Goal: Task Accomplishment & Management: Complete application form

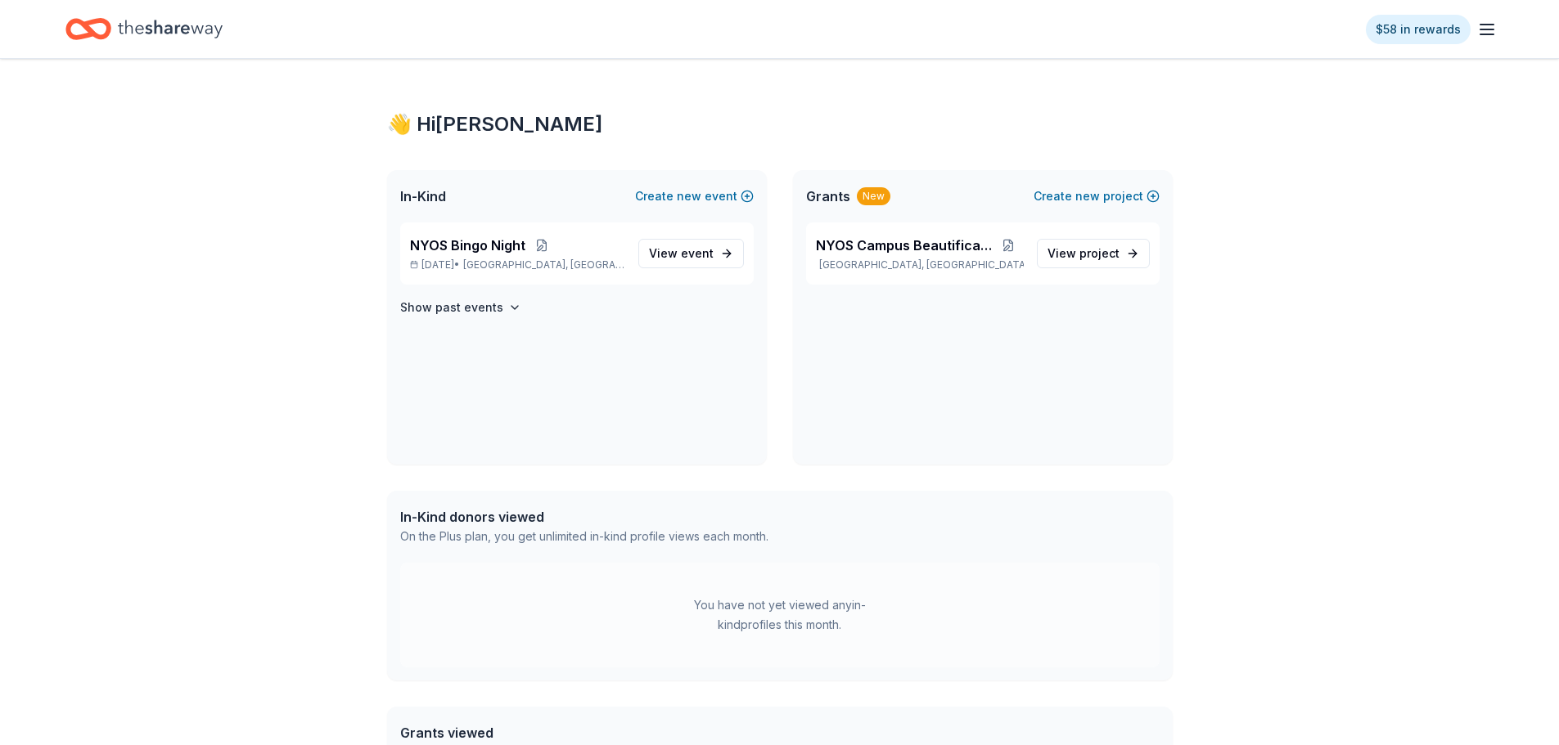
click at [529, 270] on span "Austin, TX" at bounding box center [543, 265] width 161 height 13
click at [468, 240] on span "NYOS Bingo Night" at bounding box center [467, 246] width 115 height 20
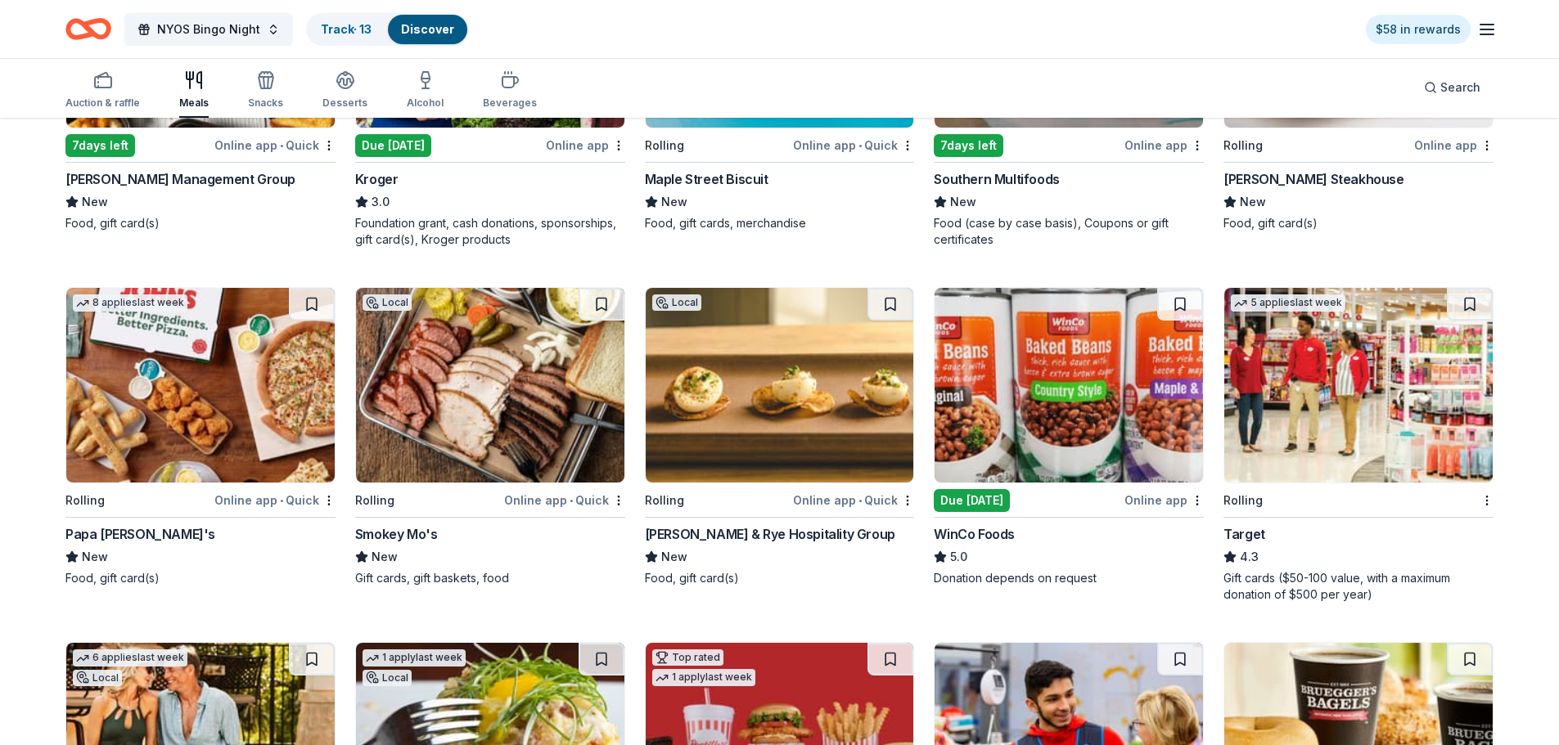
scroll to position [736, 0]
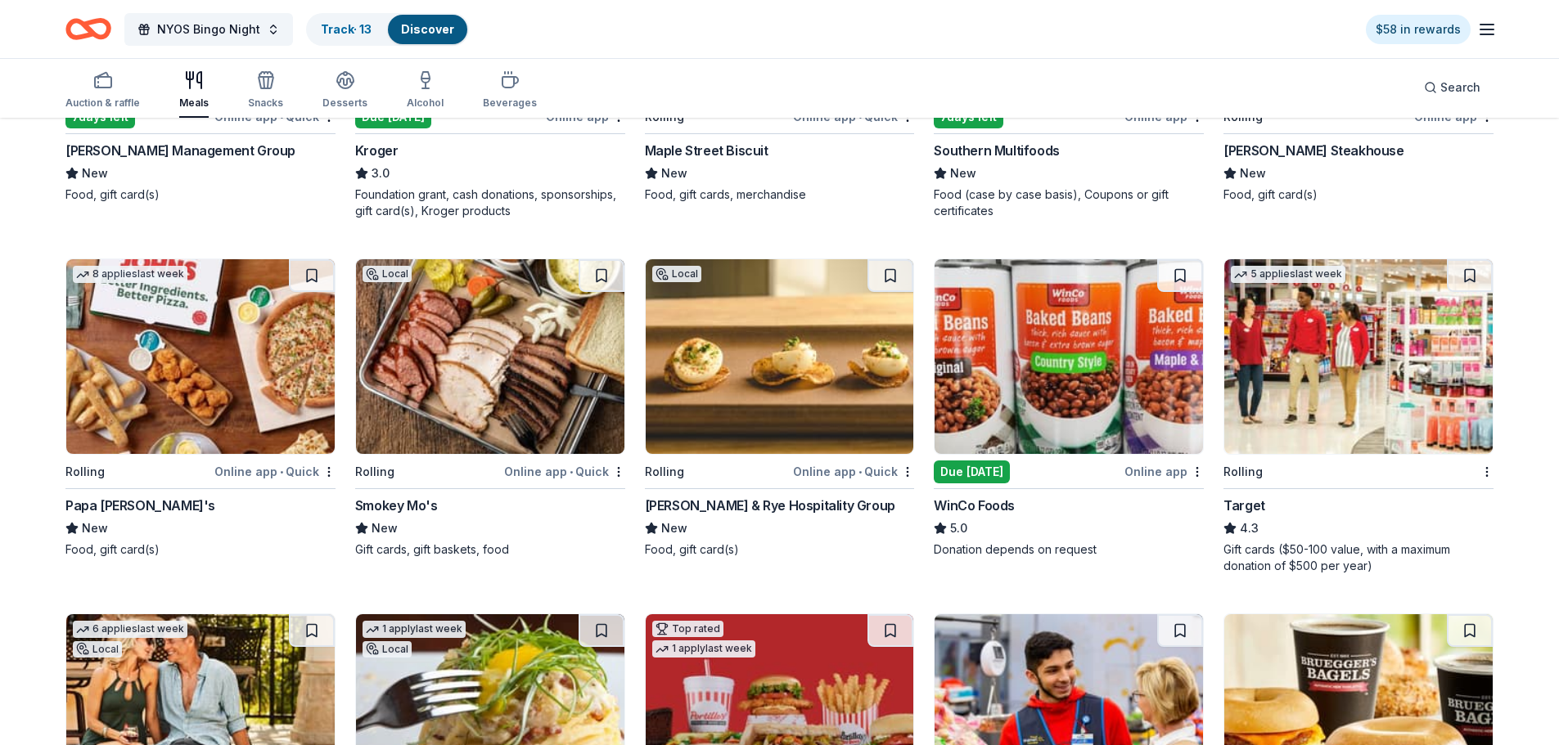
click at [750, 380] on img at bounding box center [779, 356] width 268 height 195
click at [469, 380] on img at bounding box center [490, 356] width 268 height 195
click at [1339, 423] on img at bounding box center [1358, 356] width 268 height 195
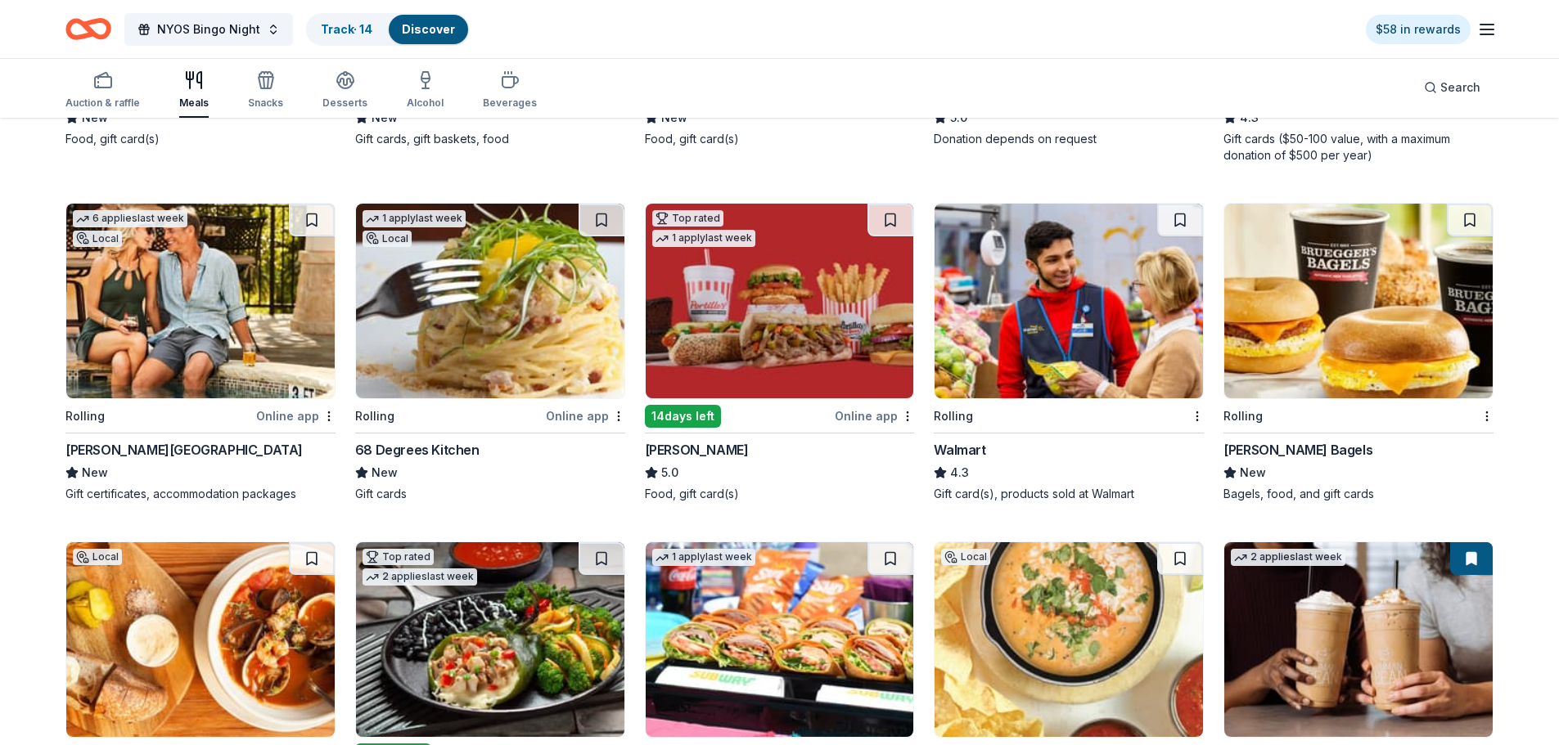
scroll to position [1199, 0]
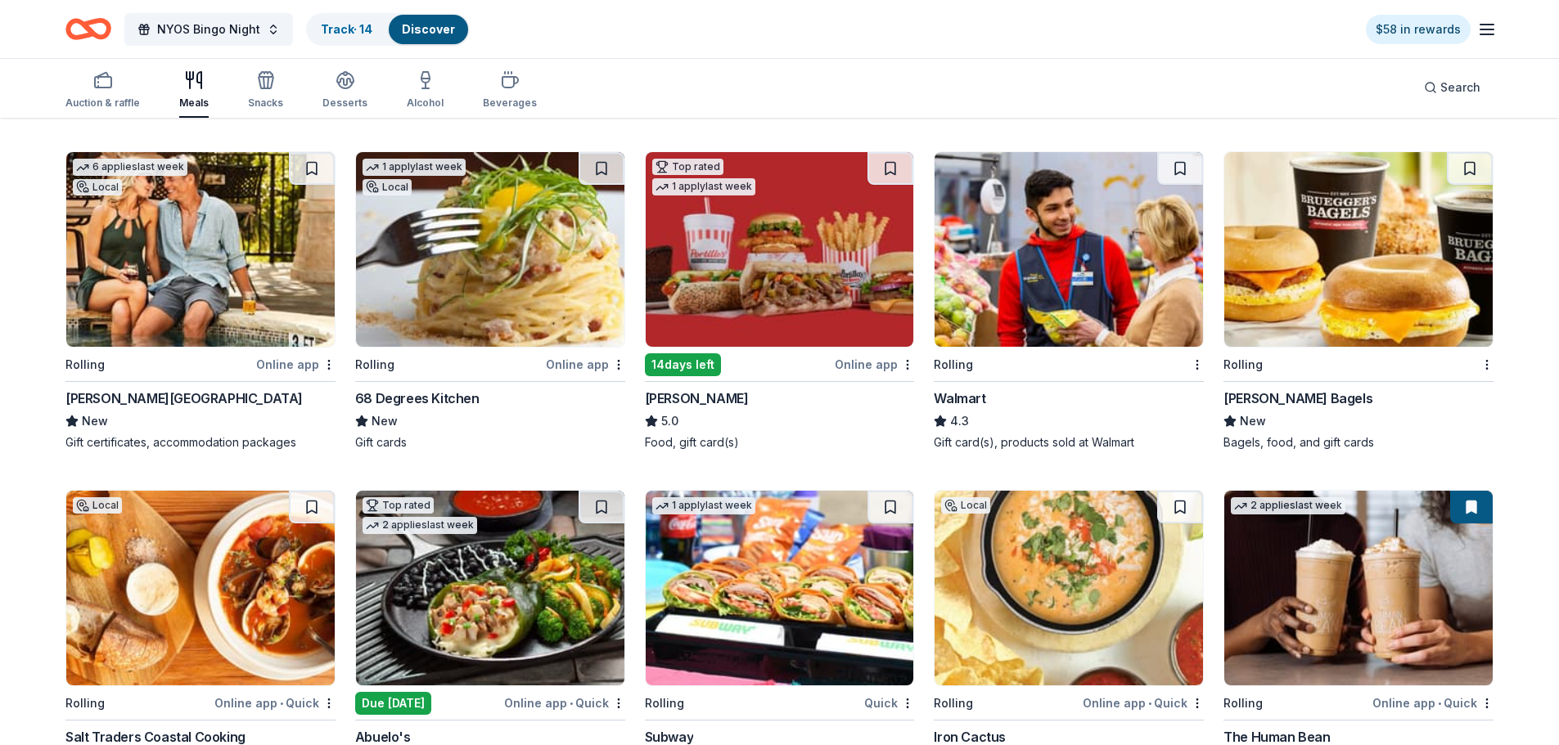
click at [192, 263] on img at bounding box center [200, 249] width 268 height 195
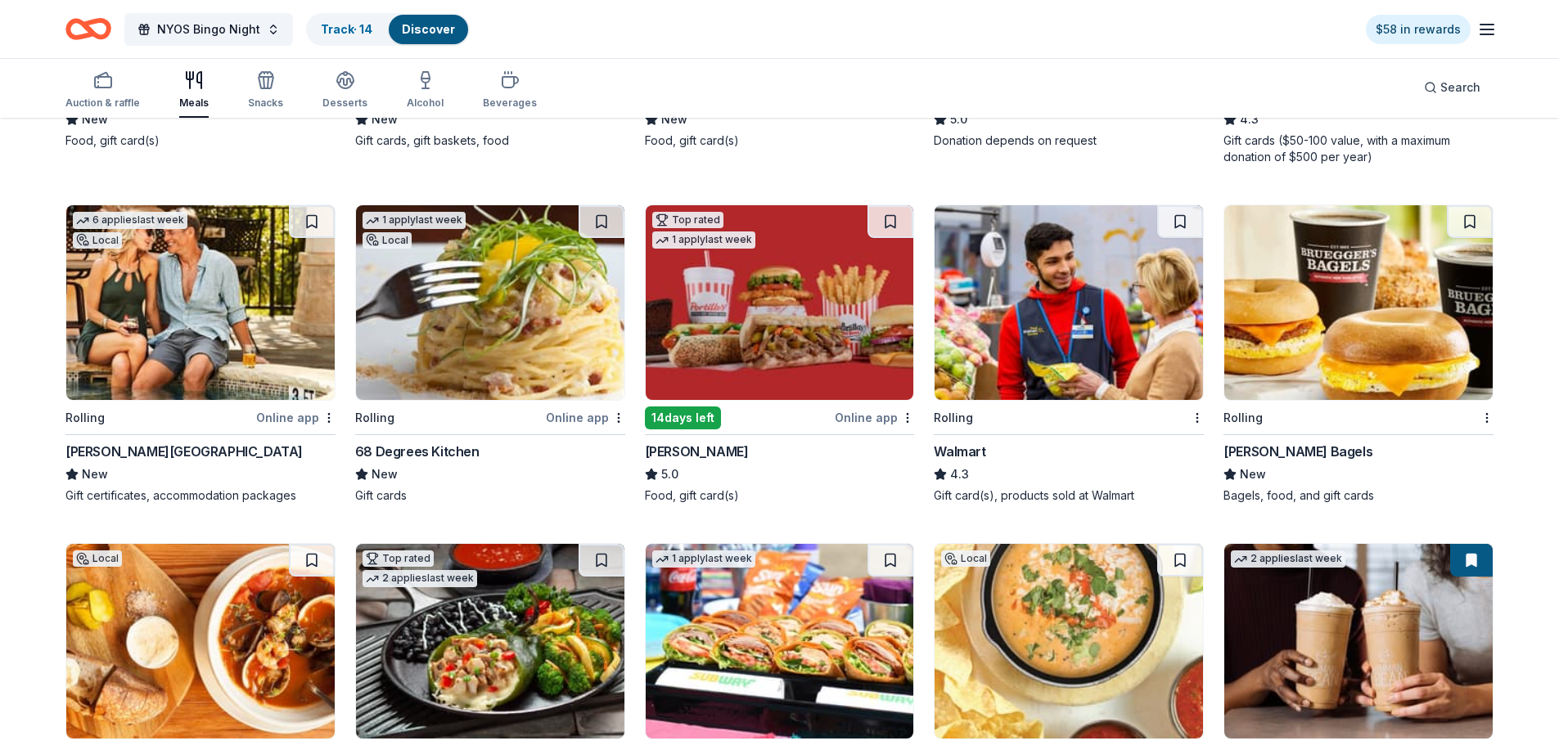
scroll to position [1117, 0]
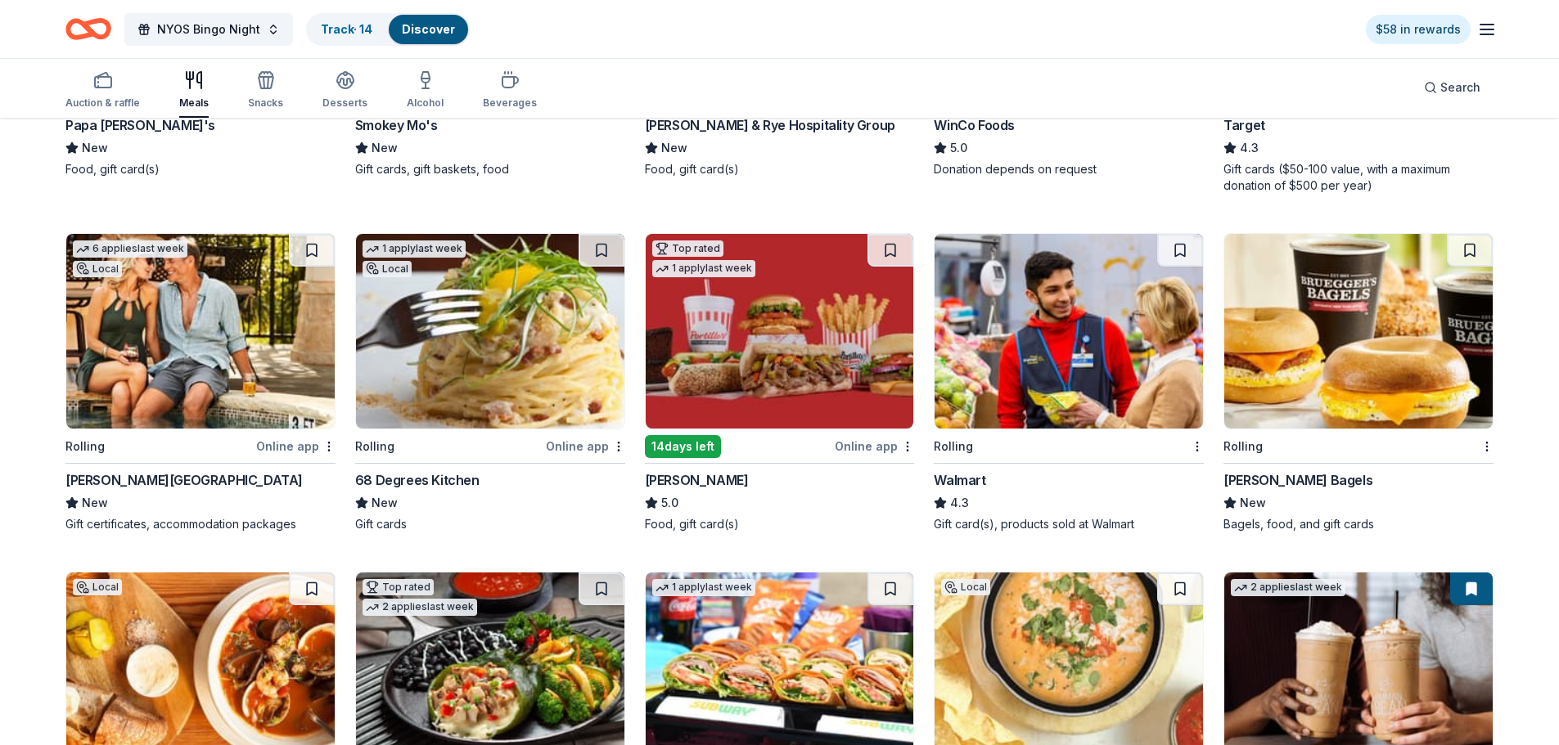
click at [1112, 313] on img at bounding box center [1068, 331] width 268 height 195
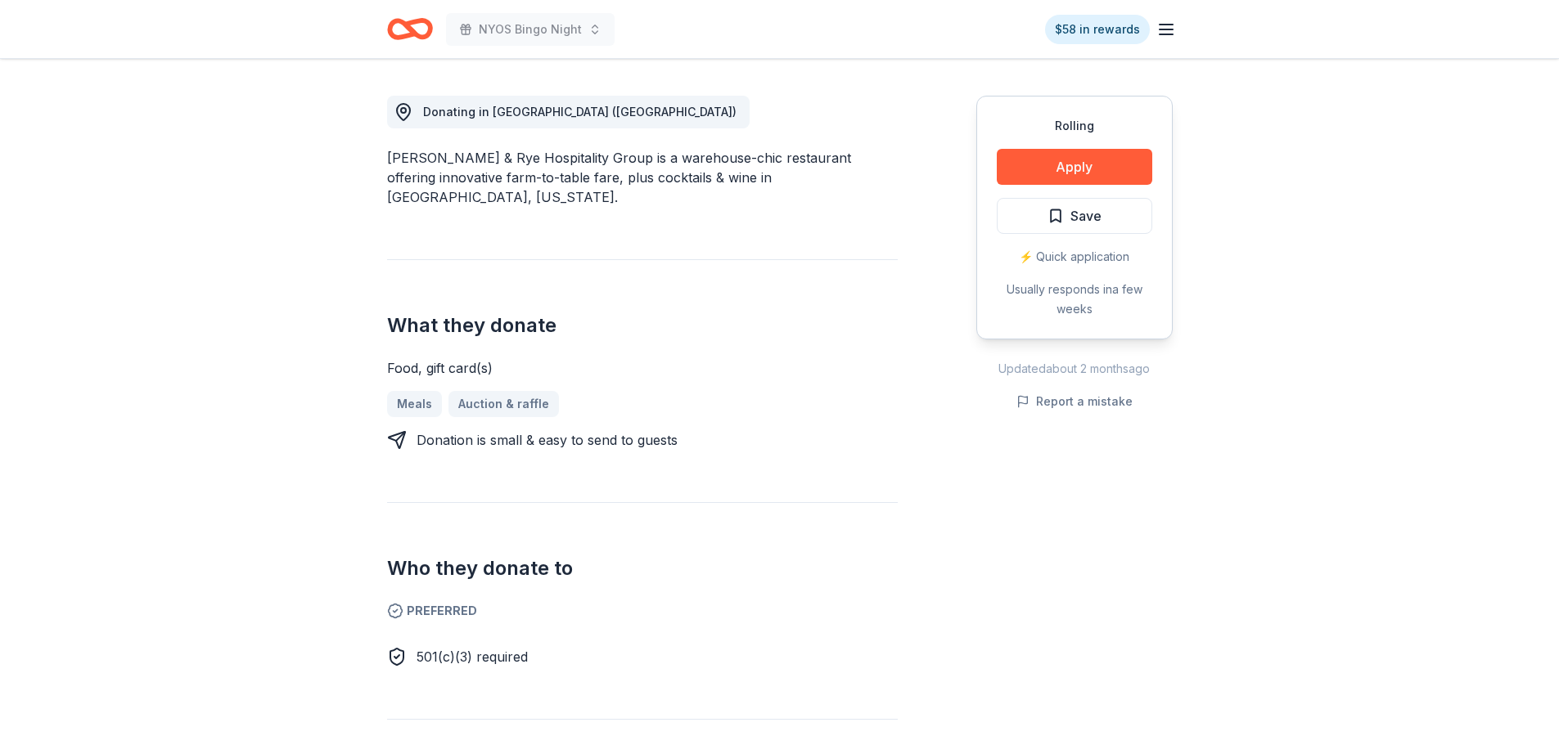
scroll to position [491, 0]
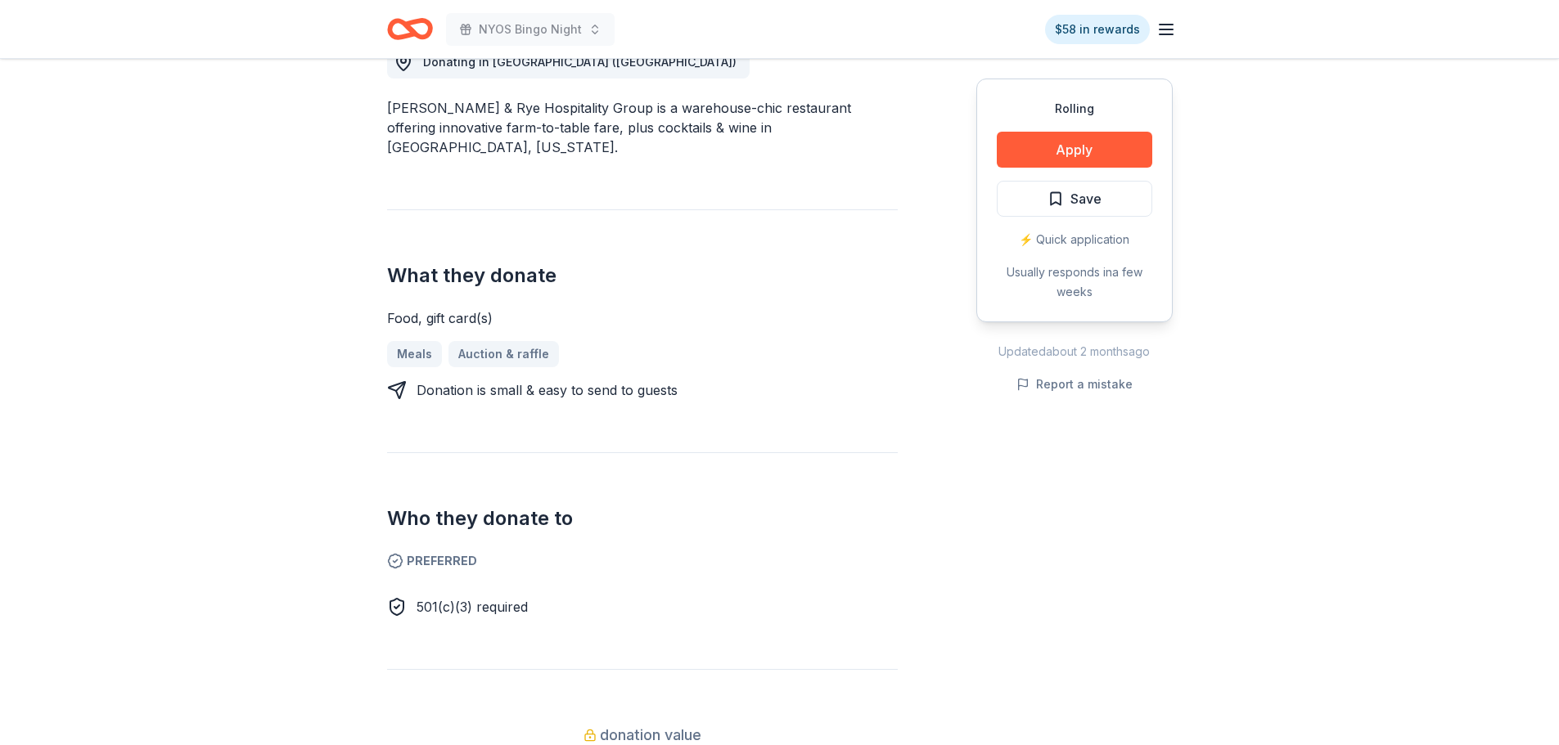
click at [425, 551] on span "Preferred" at bounding box center [642, 561] width 511 height 20
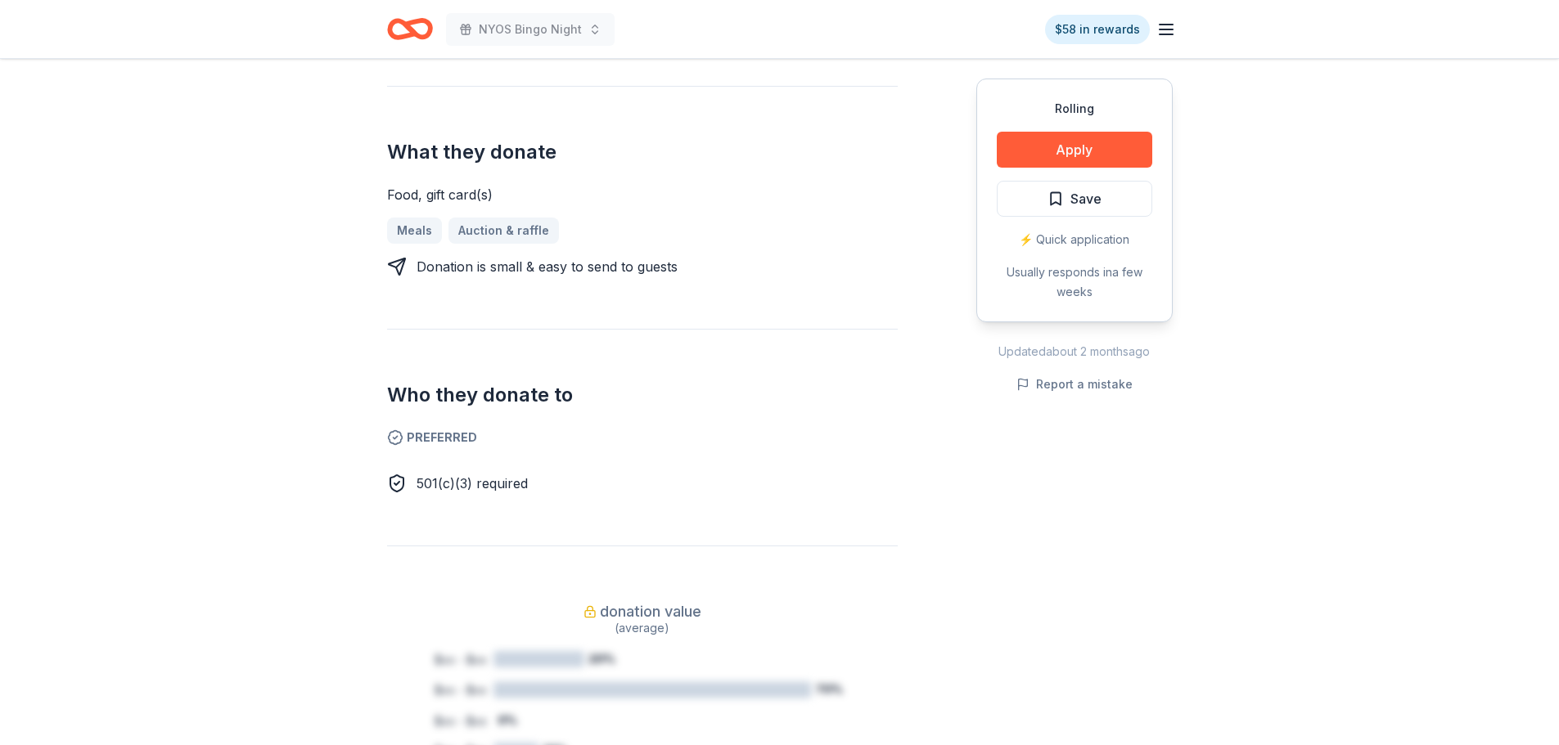
scroll to position [573, 0]
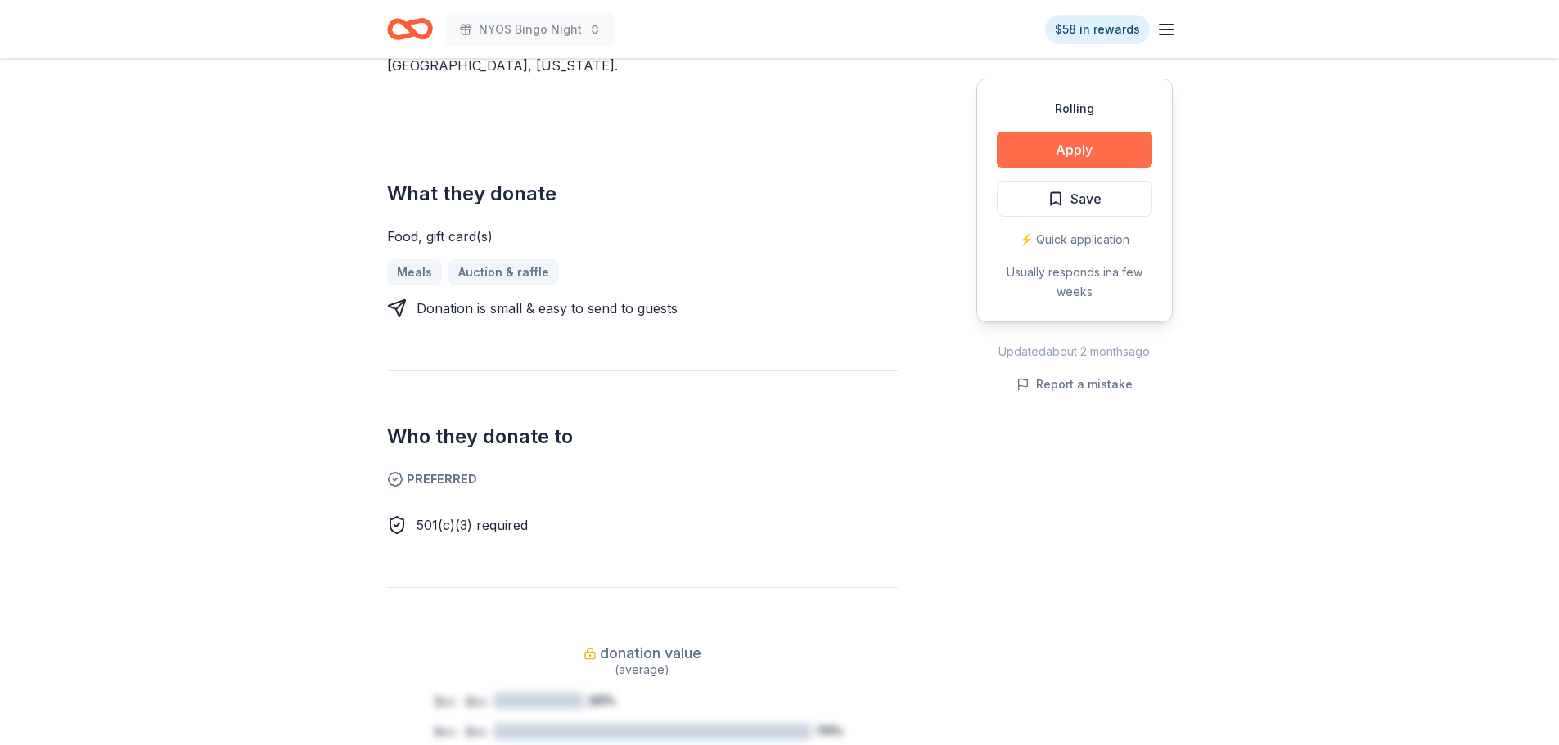
click at [1058, 149] on button "Apply" at bounding box center [1073, 150] width 155 height 36
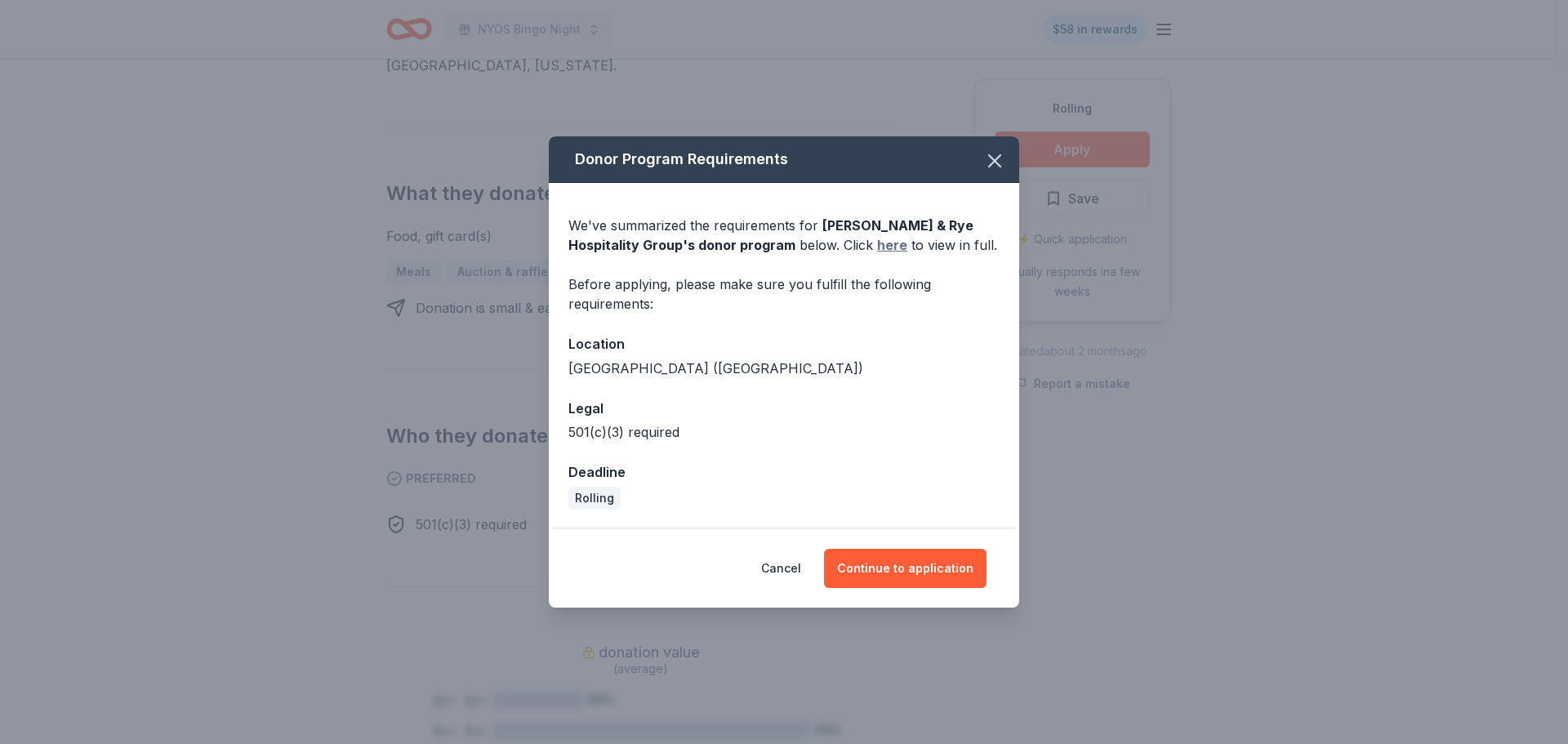
click at [877, 243] on link "here" at bounding box center [892, 246] width 30 height 20
click at [885, 566] on button "Continue to application" at bounding box center [904, 568] width 163 height 39
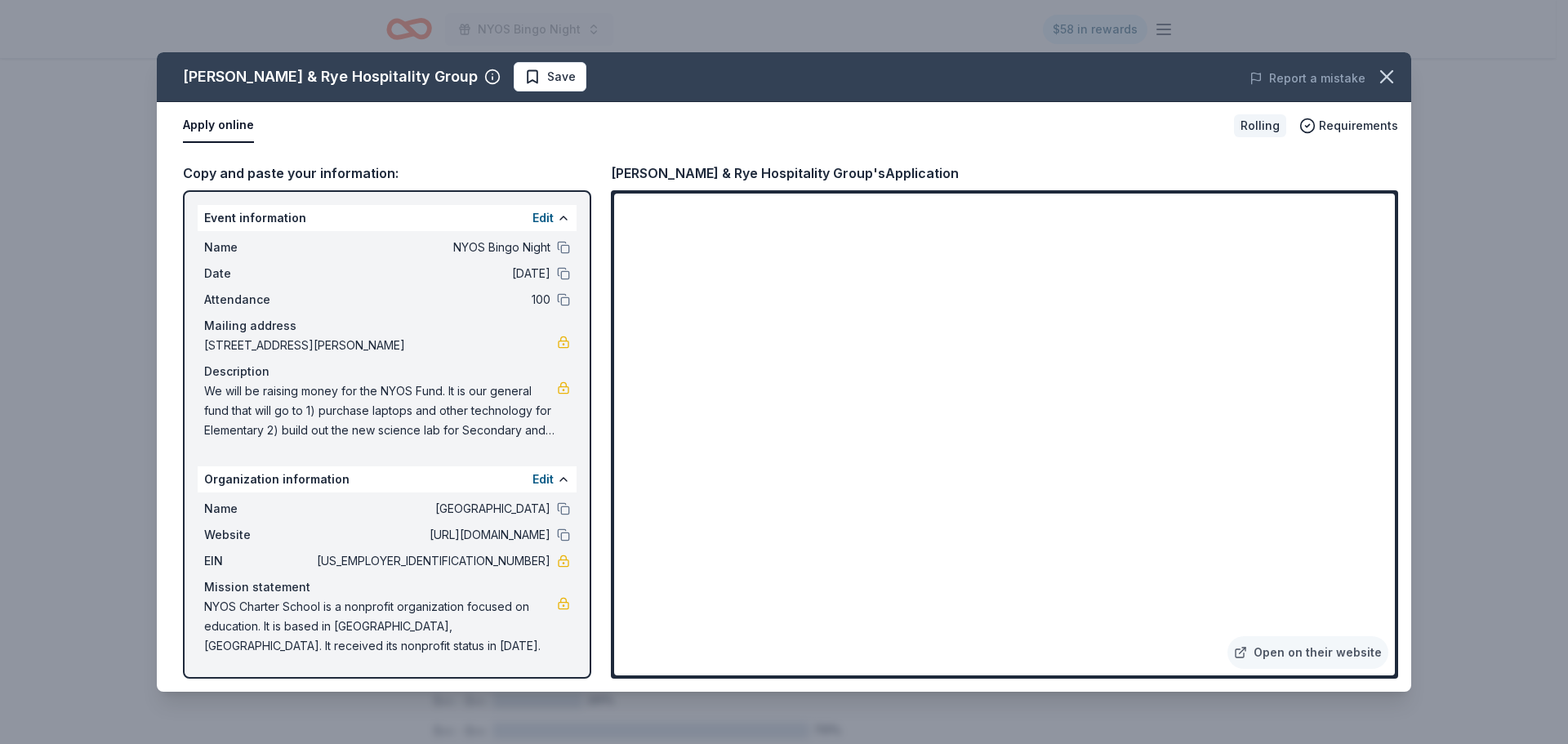
click at [209, 605] on span "NYOS Charter School is a nonprofit organization focused on education. It is bas…" at bounding box center [380, 626] width 352 height 59
drag, startPoint x: 207, startPoint y: 608, endPoint x: 301, endPoint y: 654, distance: 104.7
click at [274, 640] on span "NYOS Charter School is a nonprofit organization focused on education. It is bas…" at bounding box center [380, 626] width 352 height 59
drag, startPoint x: 298, startPoint y: 654, endPoint x: 235, endPoint y: 622, distance: 70.7
click at [235, 622] on span "NYOS Charter School is a nonprofit organization focused on education. It is bas…" at bounding box center [380, 626] width 352 height 59
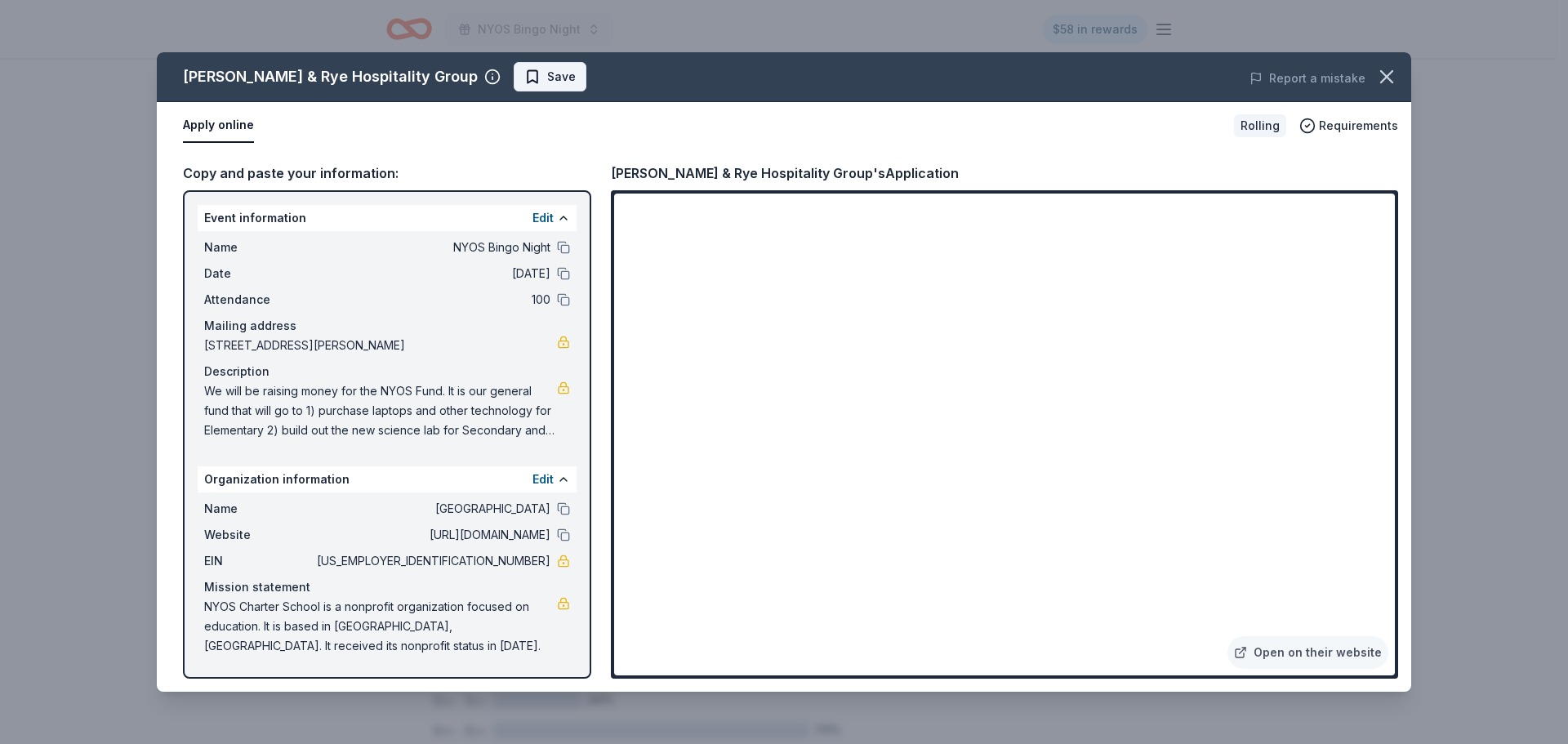
click at [547, 76] on span "Save" at bounding box center [561, 77] width 29 height 20
click at [1382, 83] on icon "button" at bounding box center [1386, 76] width 23 height 23
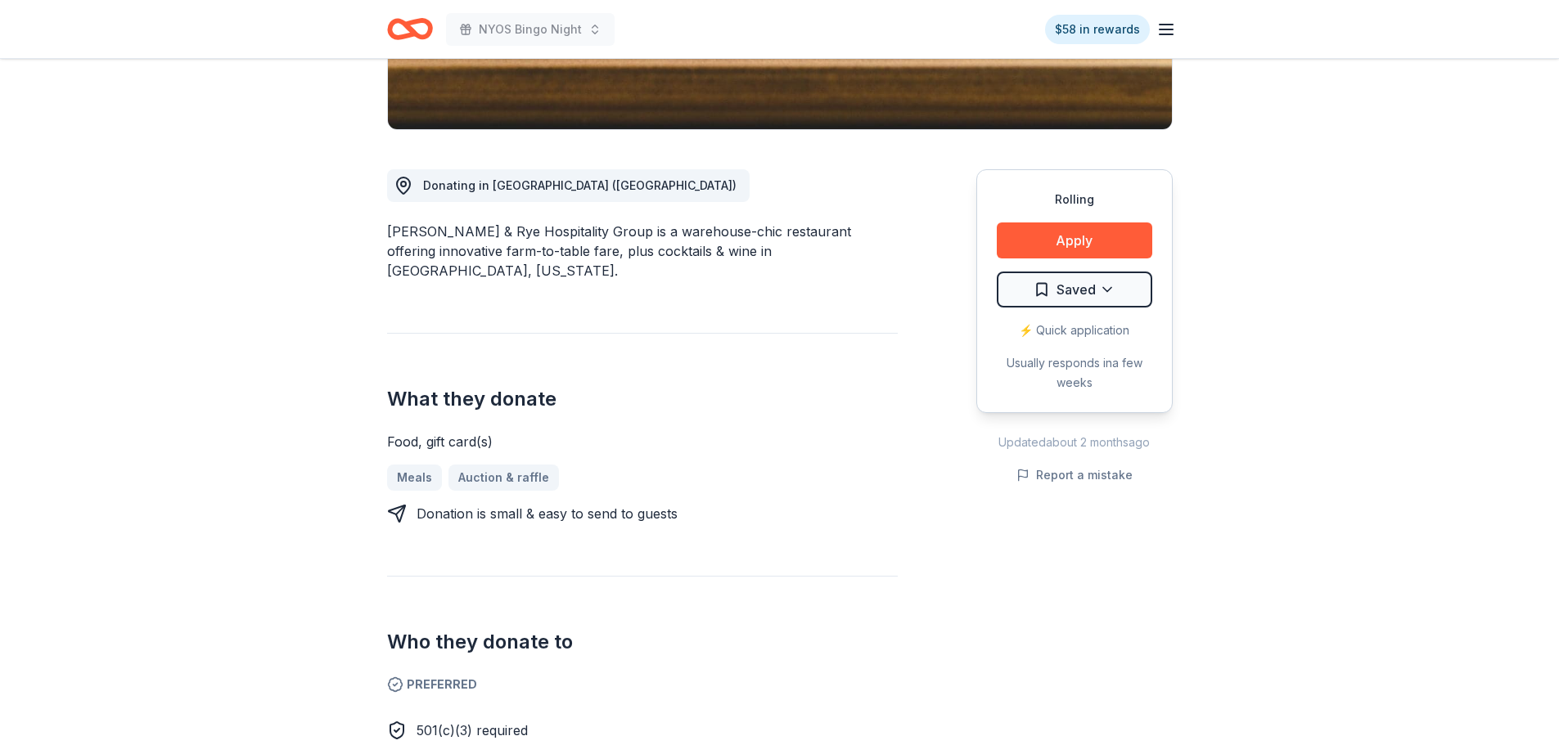
scroll to position [327, 0]
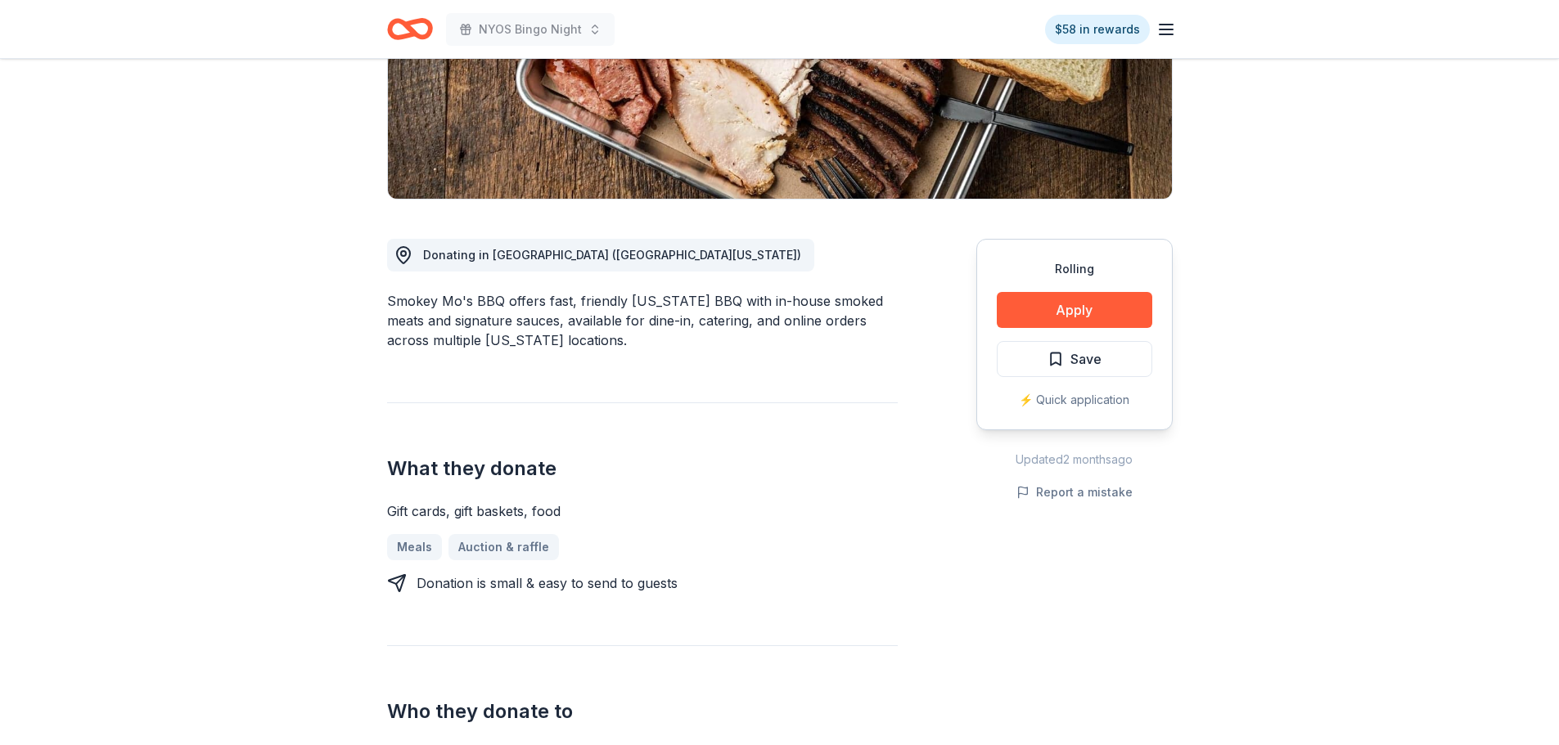
scroll to position [327, 0]
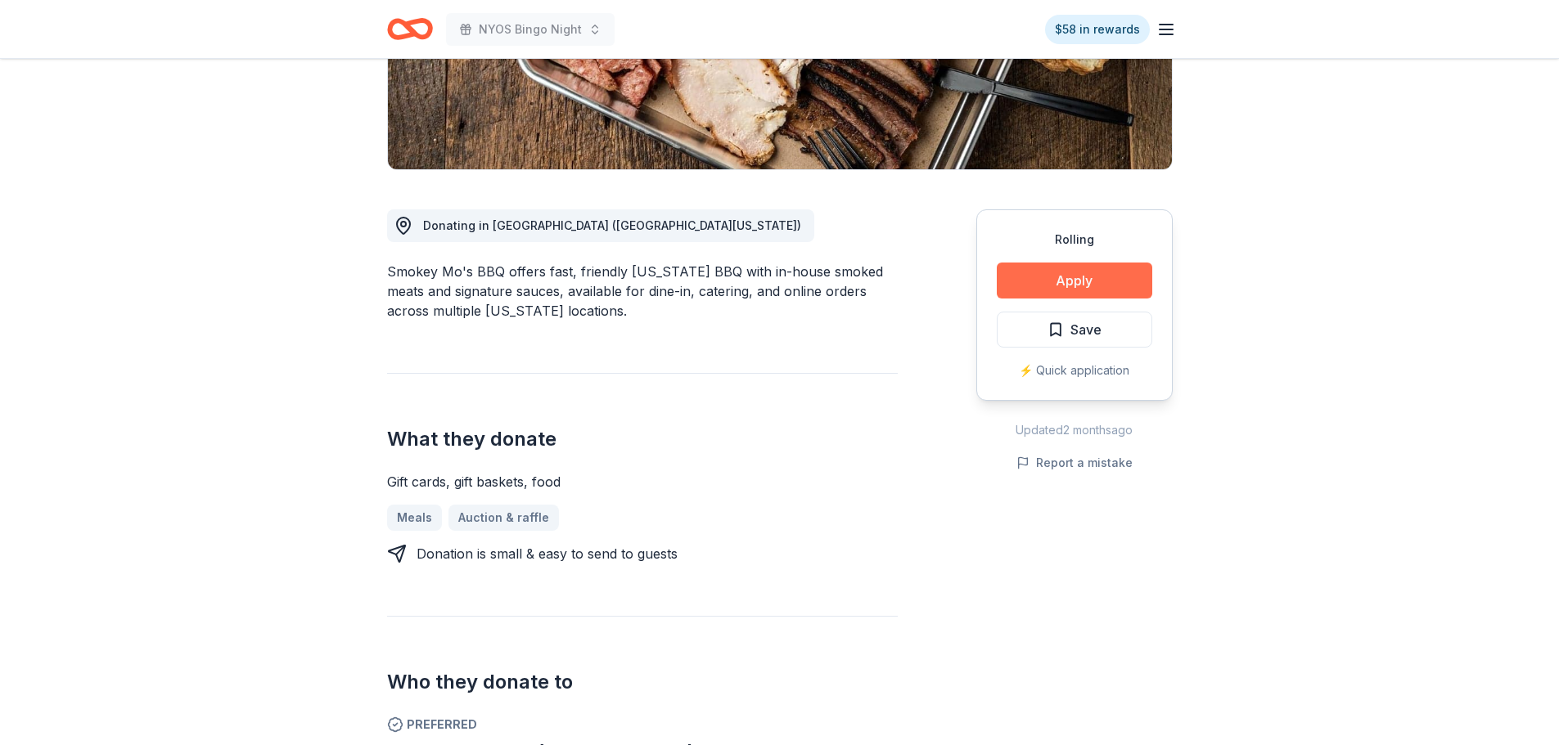
click at [1030, 277] on button "Apply" at bounding box center [1073, 281] width 155 height 36
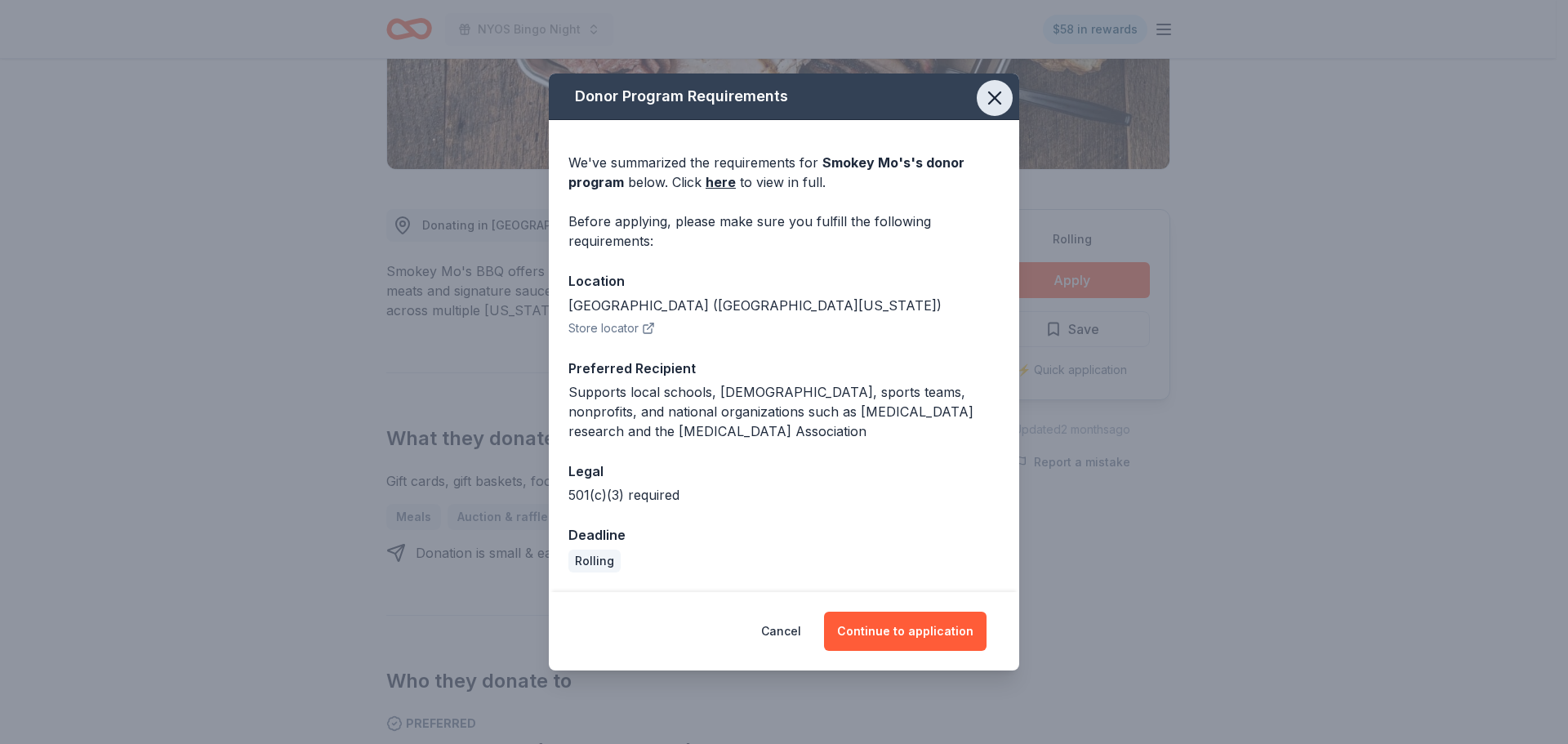
click at [1007, 92] on button "button" at bounding box center [994, 98] width 36 height 36
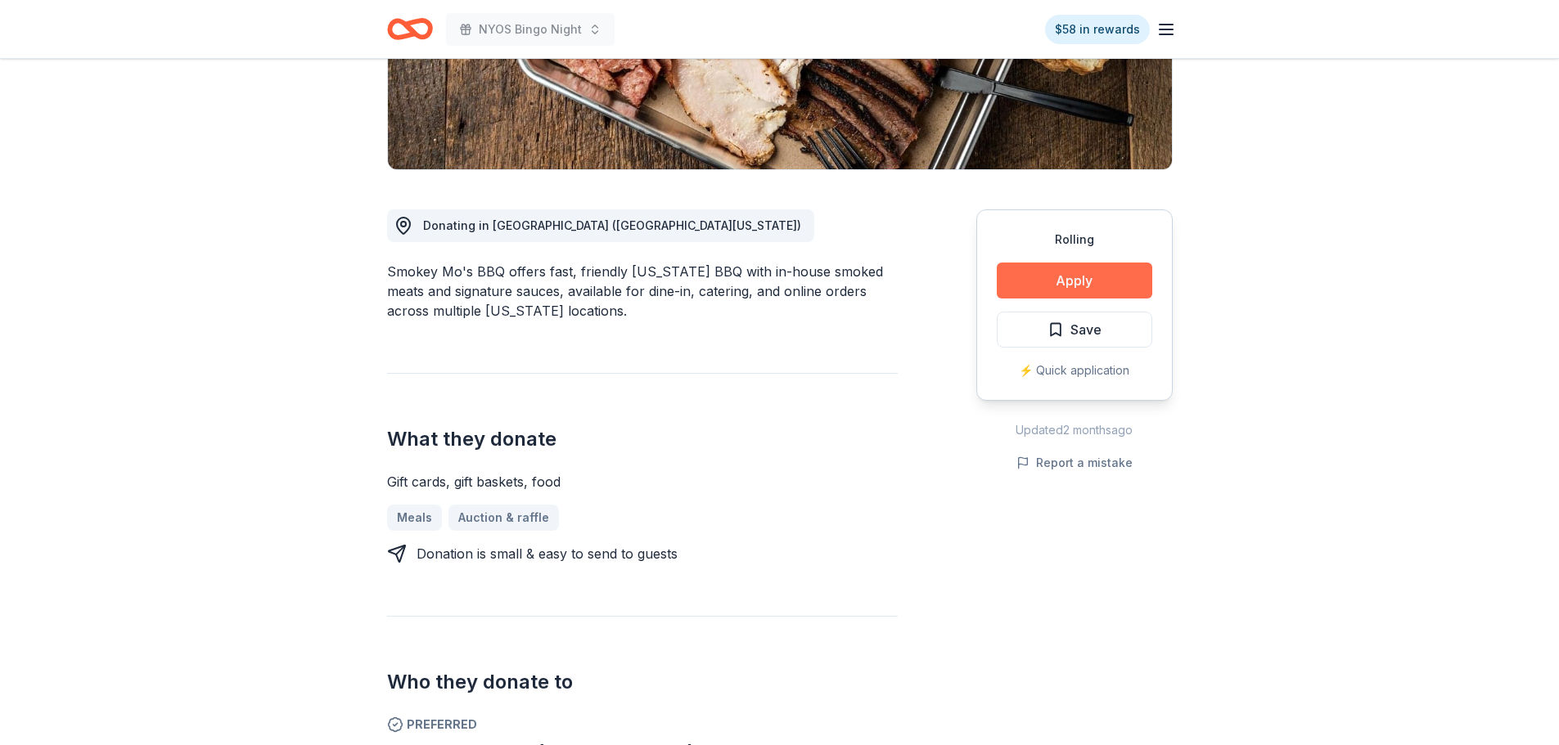
click at [1068, 273] on button "Apply" at bounding box center [1073, 281] width 155 height 36
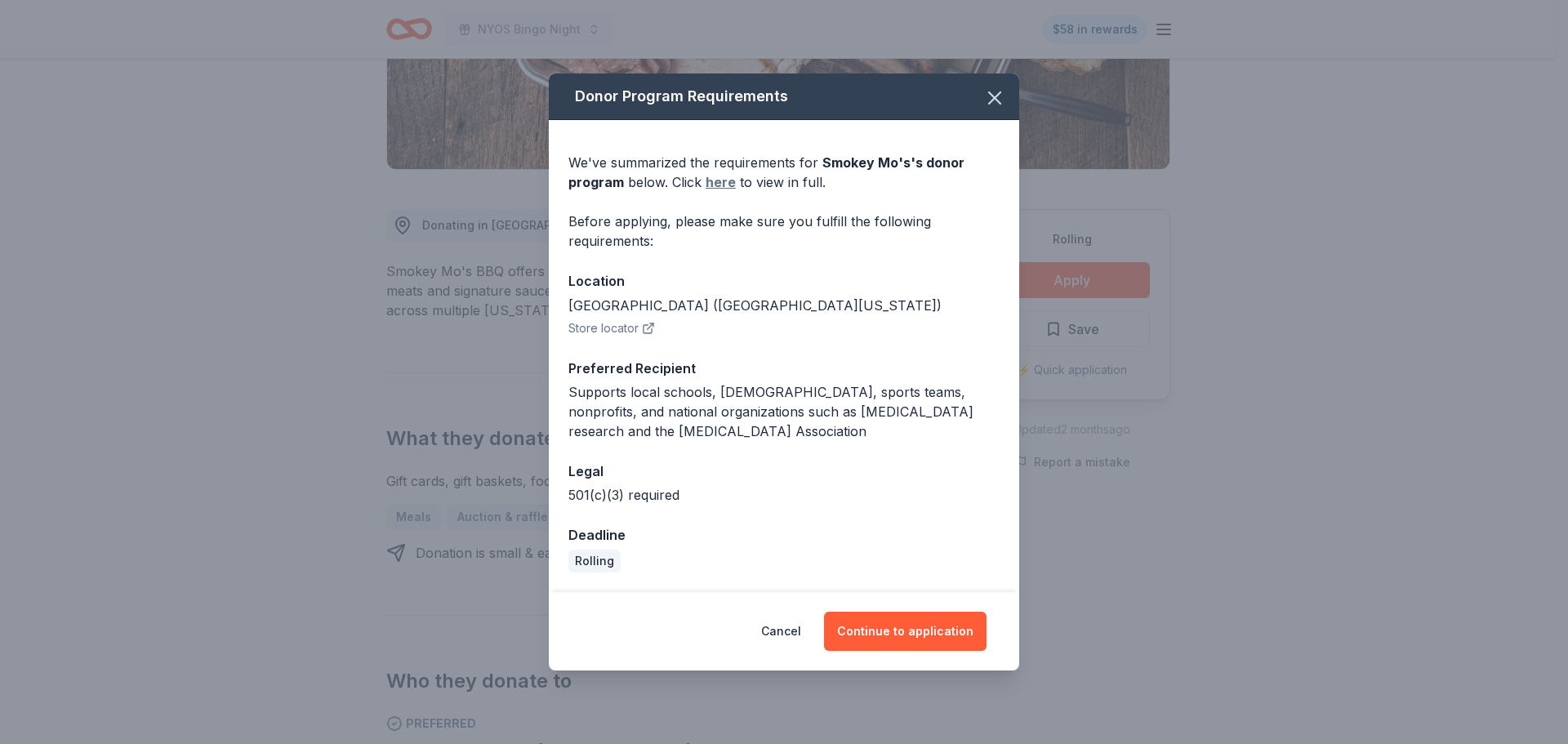
click at [709, 182] on link "here" at bounding box center [721, 183] width 30 height 20
click at [915, 636] on button "Continue to application" at bounding box center [904, 631] width 163 height 39
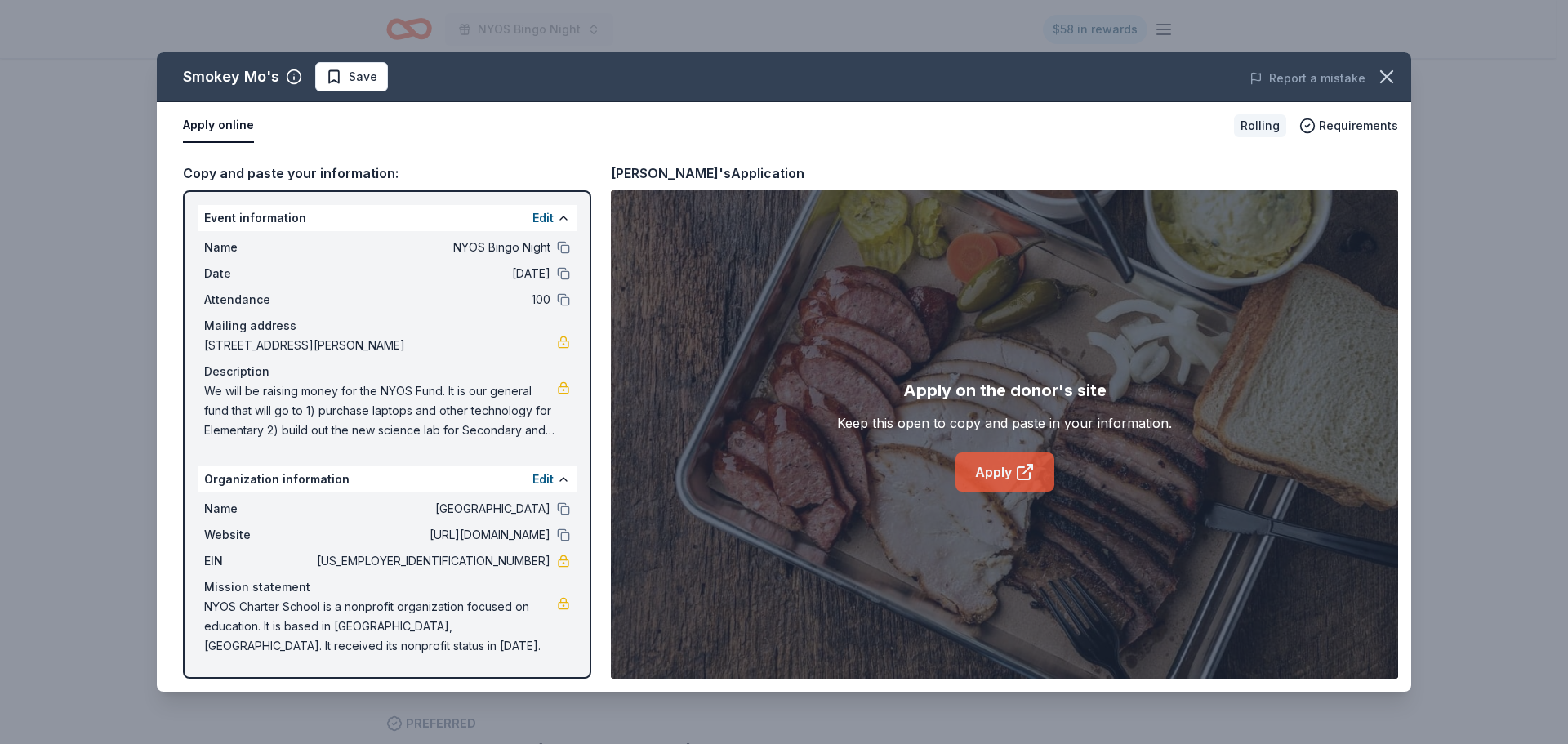
click at [1003, 471] on link "Apply" at bounding box center [1004, 471] width 99 height 39
click at [1009, 487] on link "Apply" at bounding box center [1004, 471] width 99 height 39
click at [989, 472] on link "Apply" at bounding box center [1004, 471] width 99 height 39
click at [990, 468] on link "Apply" at bounding box center [1004, 471] width 99 height 39
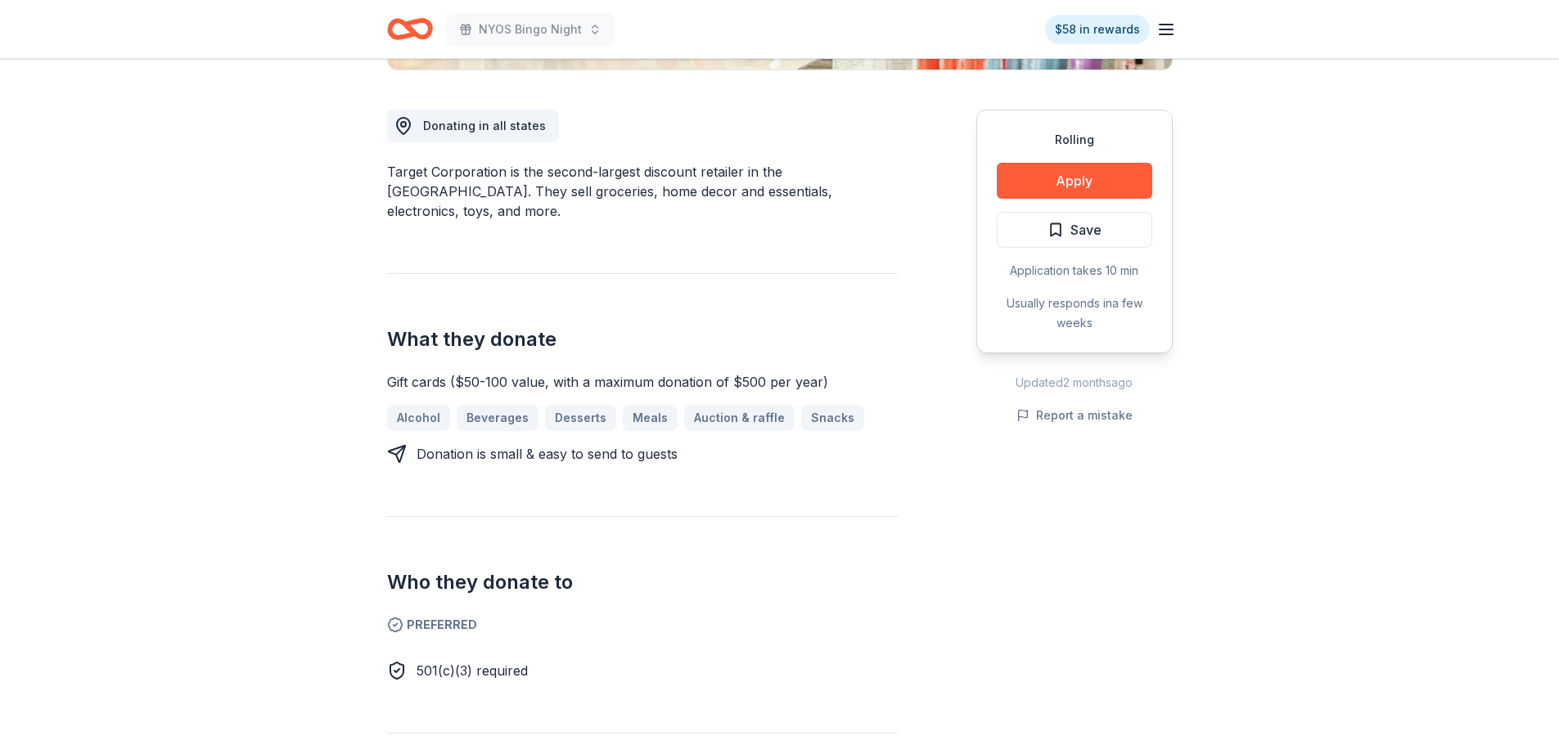
scroll to position [327, 0]
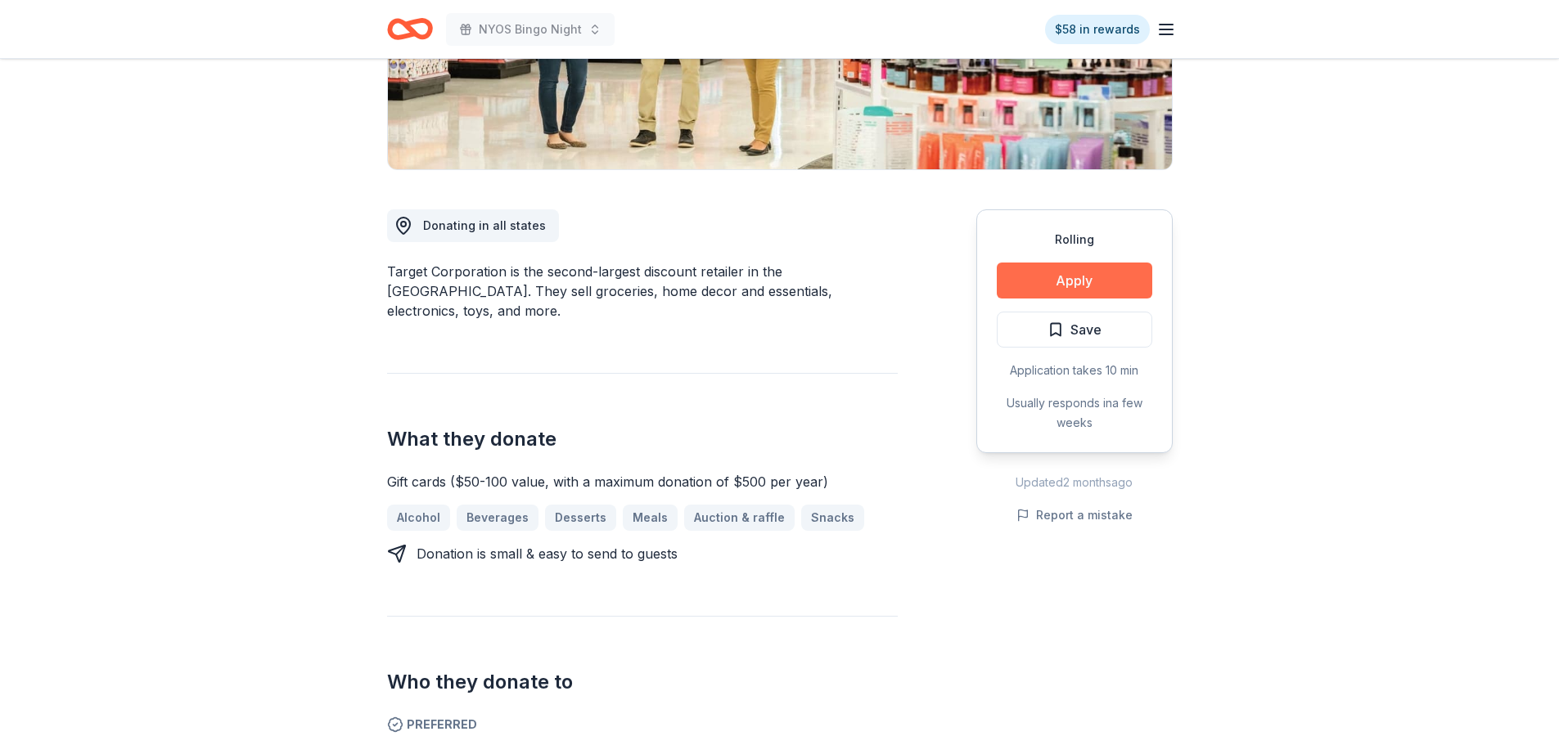
click at [1081, 274] on button "Apply" at bounding box center [1073, 281] width 155 height 36
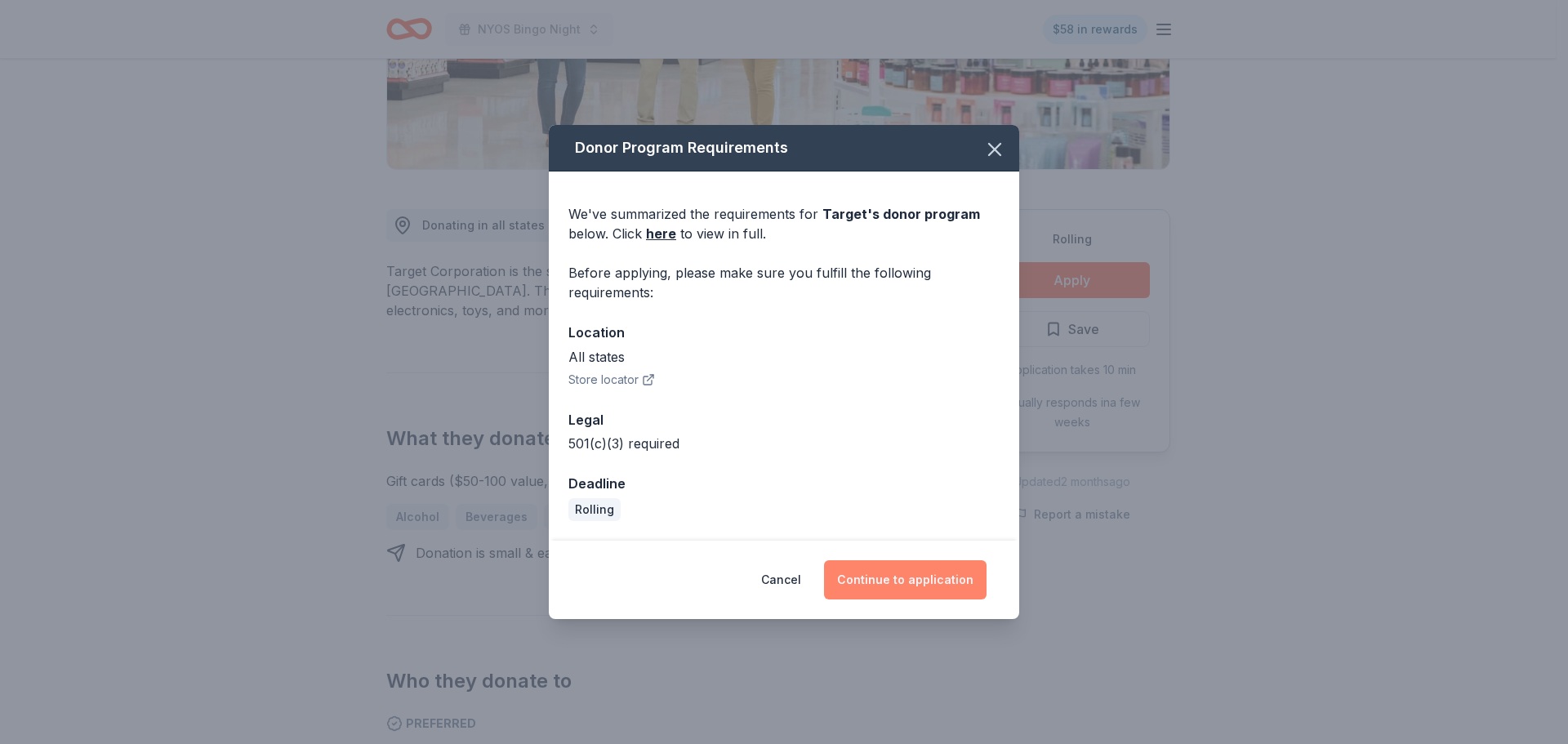
click at [900, 576] on button "Continue to application" at bounding box center [904, 579] width 163 height 39
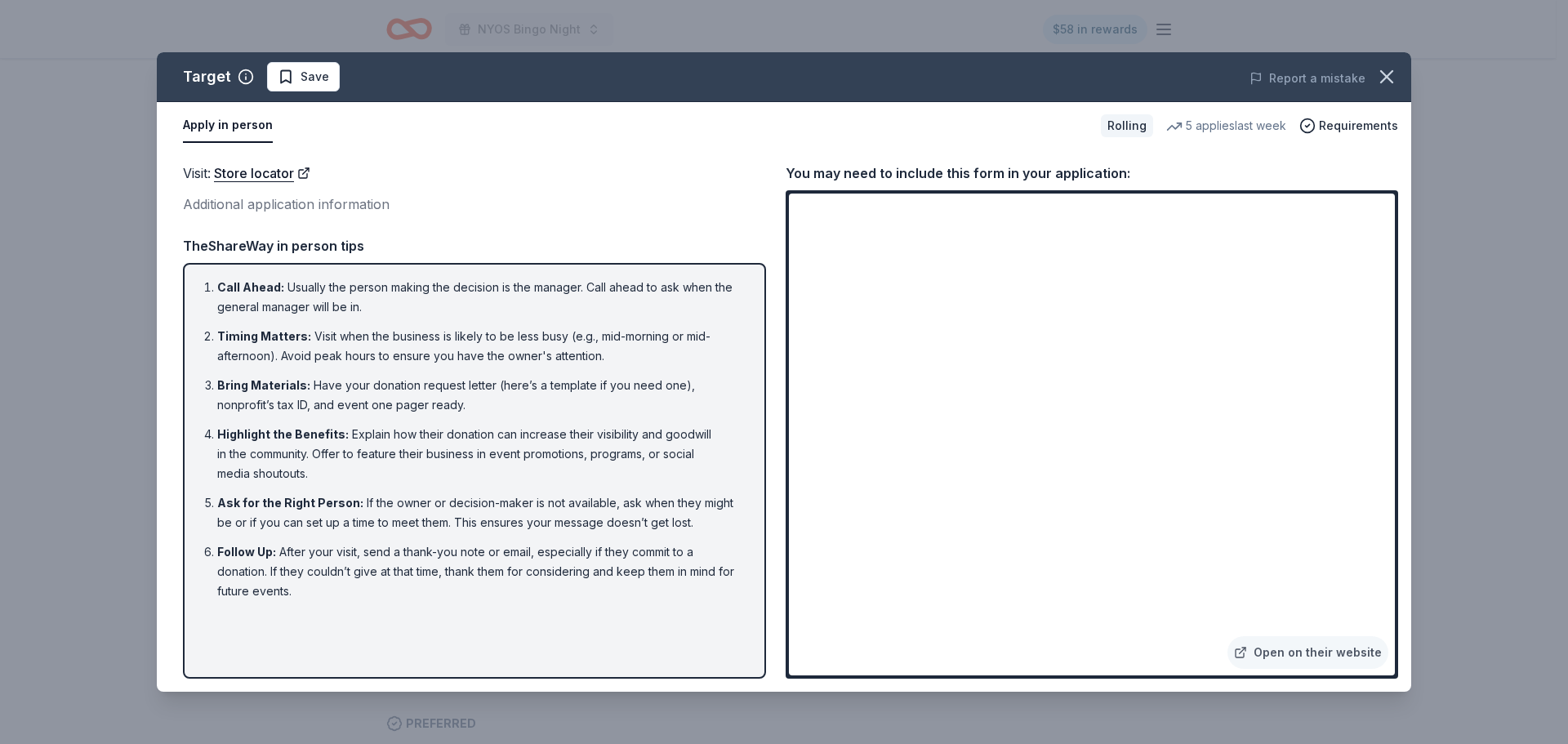
drag, startPoint x: 522, startPoint y: 311, endPoint x: 198, endPoint y: 285, distance: 325.0
click at [198, 285] on ol "Call Ahead : Usually the person making the decision is the manager. Call ahead …" at bounding box center [474, 439] width 554 height 324
click at [1377, 79] on icon "button" at bounding box center [1386, 76] width 23 height 23
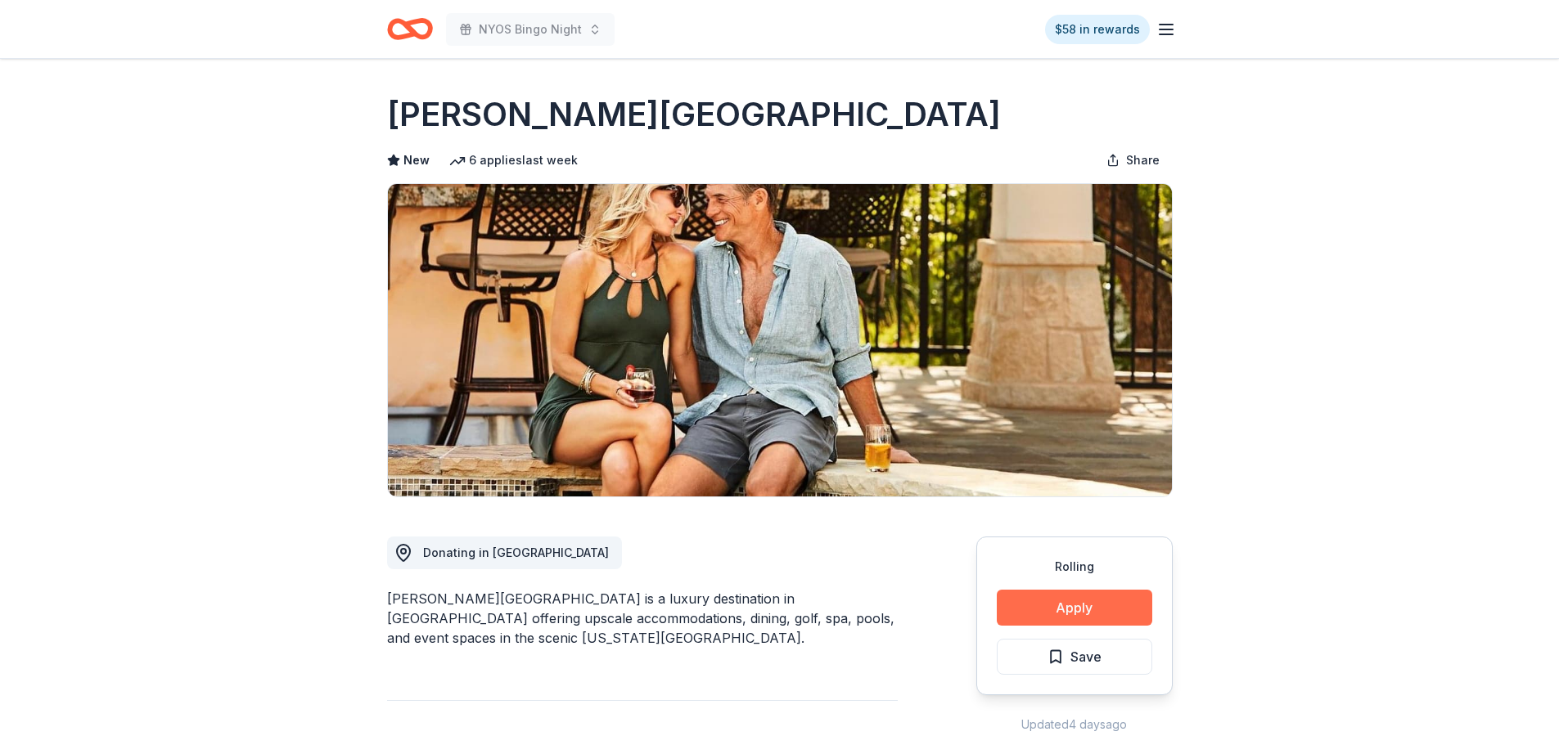
click at [1071, 600] on button "Apply" at bounding box center [1073, 608] width 155 height 36
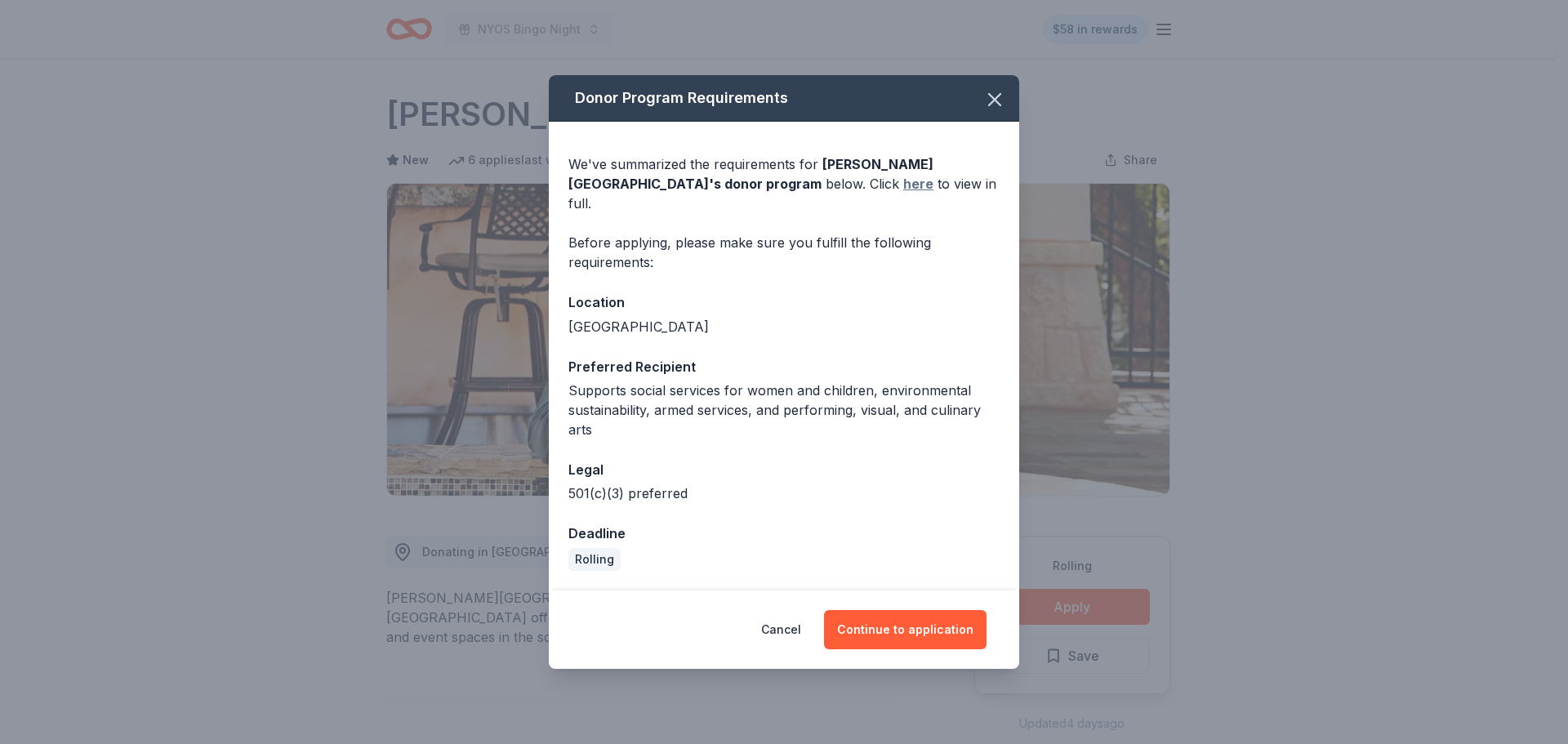
click at [903, 194] on link "here" at bounding box center [918, 184] width 30 height 20
click at [1001, 106] on icon "button" at bounding box center [994, 99] width 23 height 23
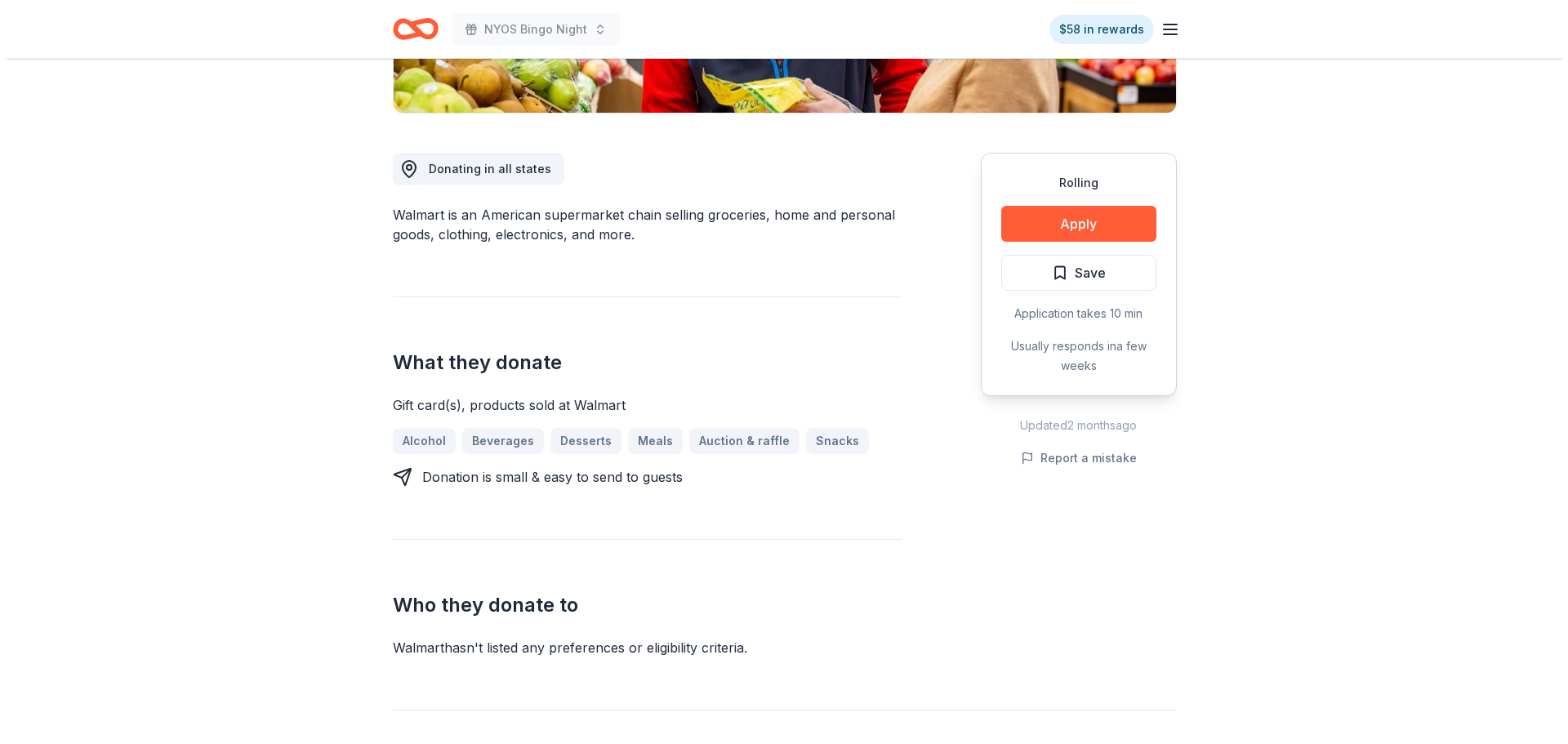
scroll to position [408, 0]
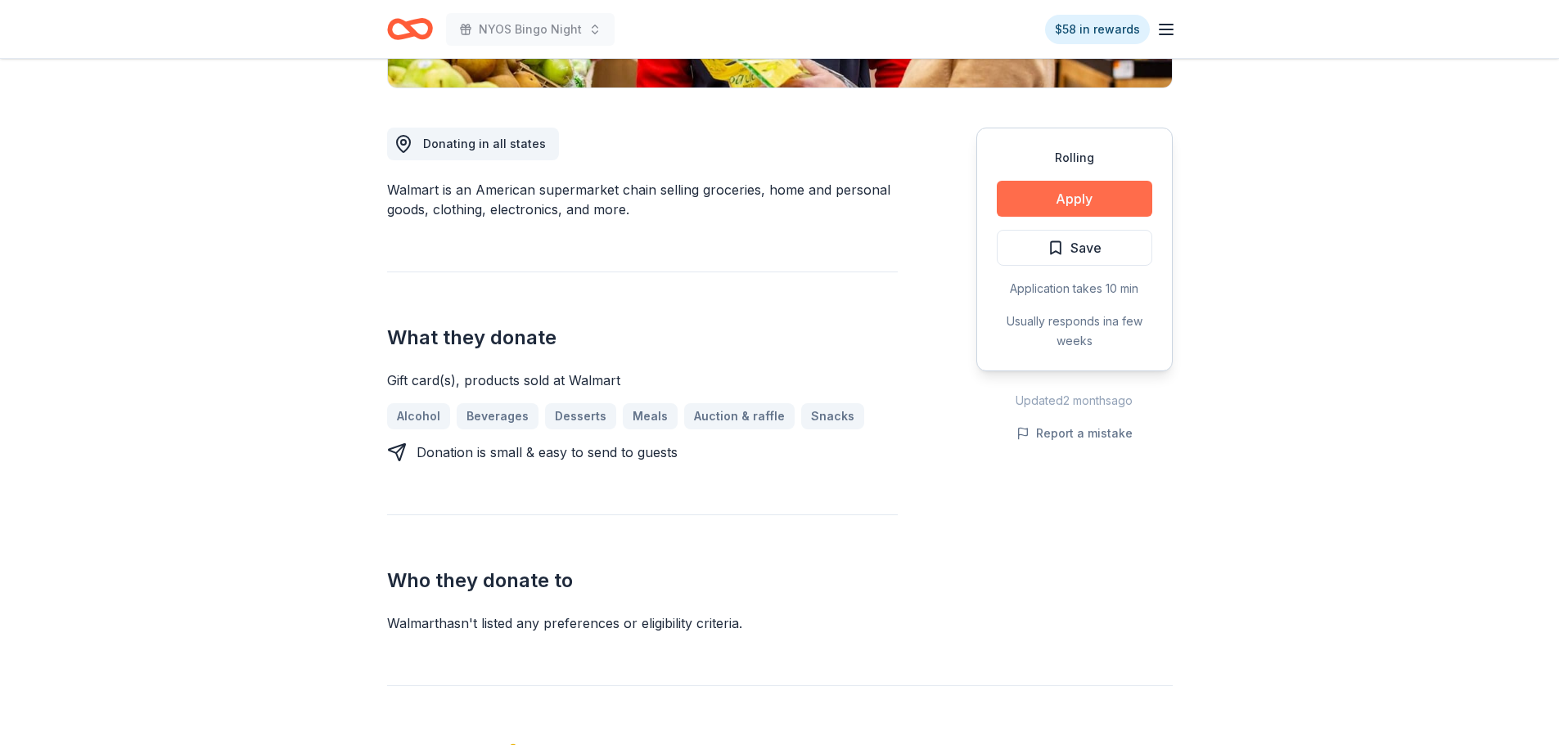
click at [1082, 186] on button "Apply" at bounding box center [1073, 199] width 155 height 36
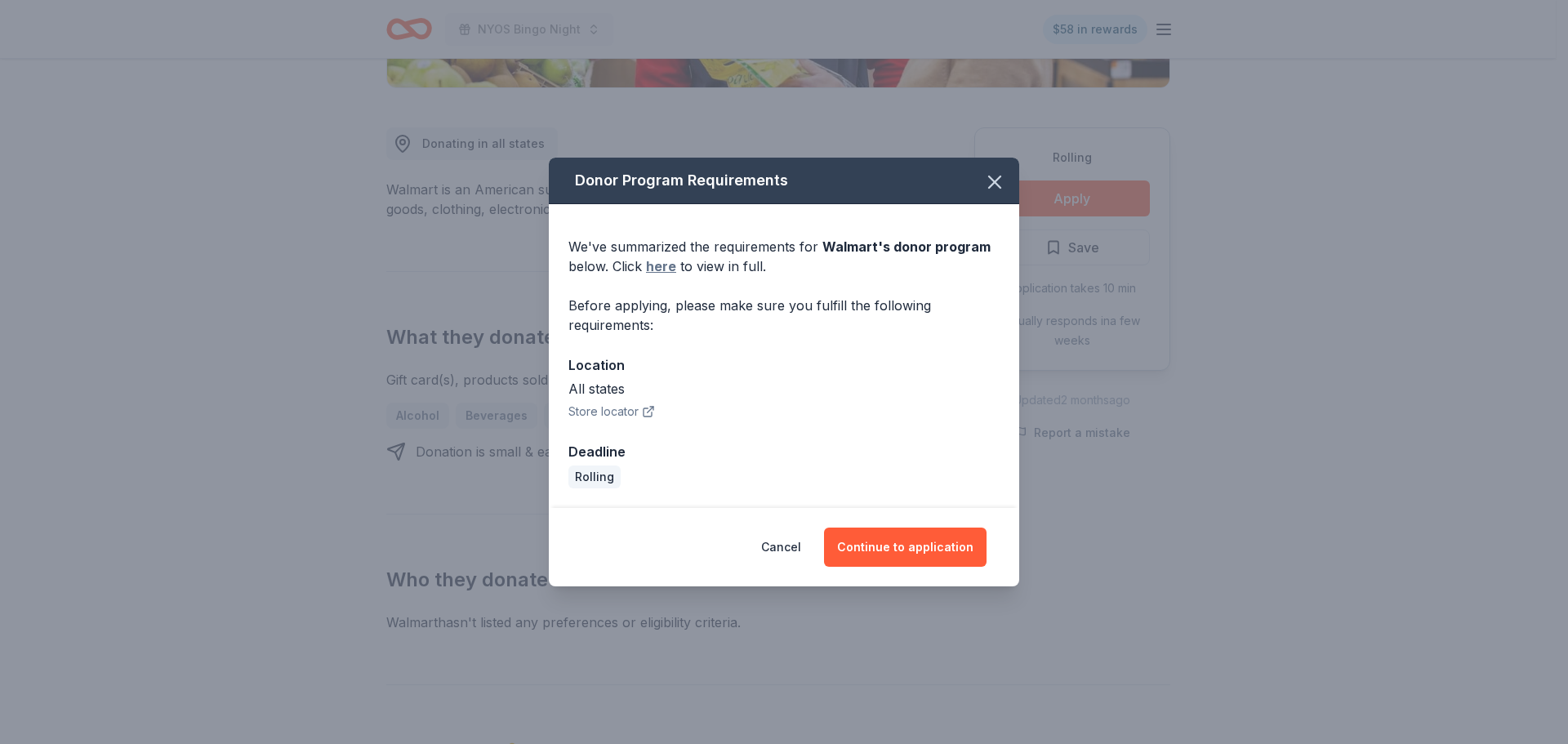
click at [660, 268] on link "here" at bounding box center [661, 267] width 30 height 20
